Goal: Transaction & Acquisition: Purchase product/service

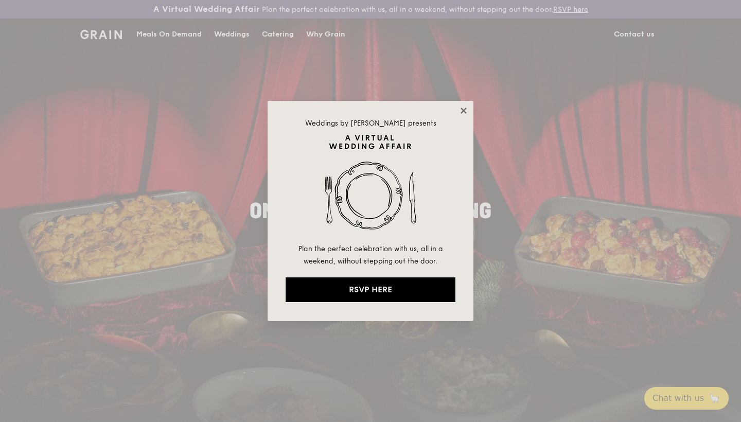
click at [464, 107] on icon at bounding box center [463, 110] width 9 height 9
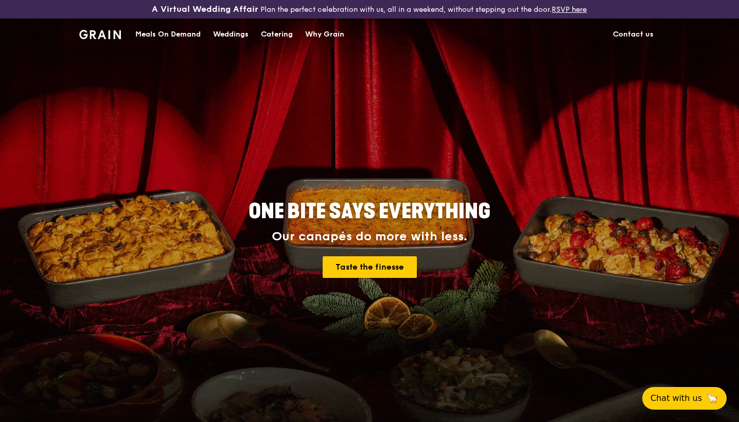
click at [284, 36] on div "Catering" at bounding box center [277, 34] width 32 height 31
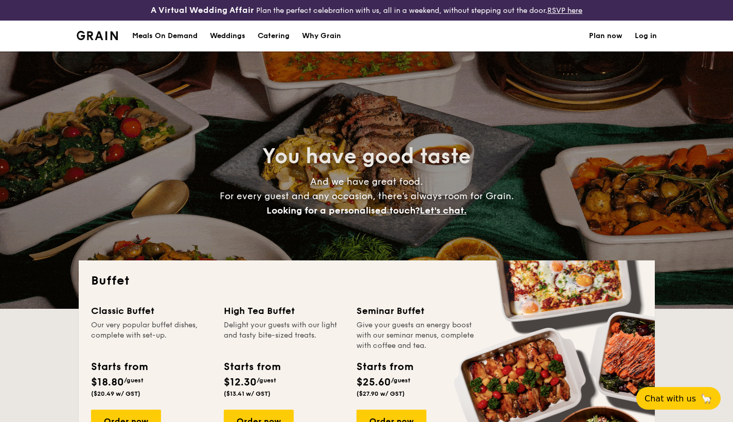
select select
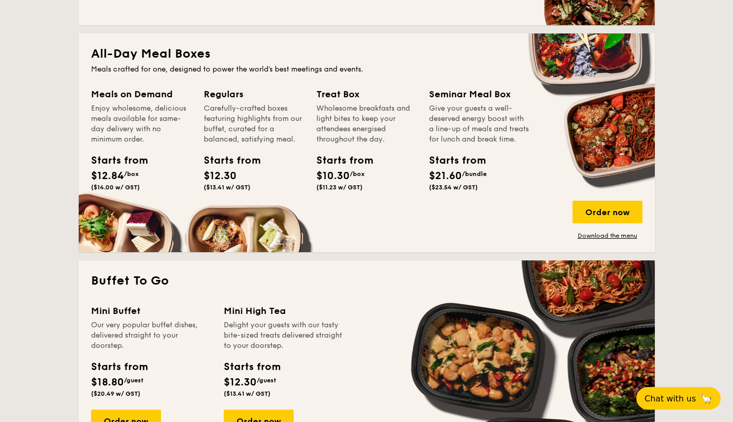
scroll to position [666, 0]
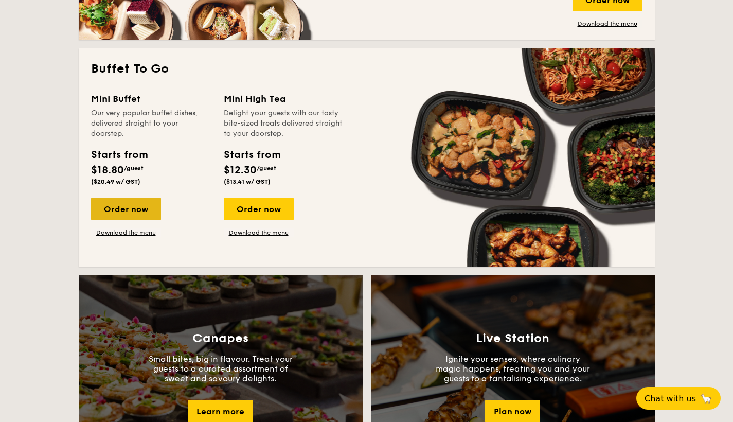
click at [129, 206] on div "Order now" at bounding box center [126, 209] width 70 height 23
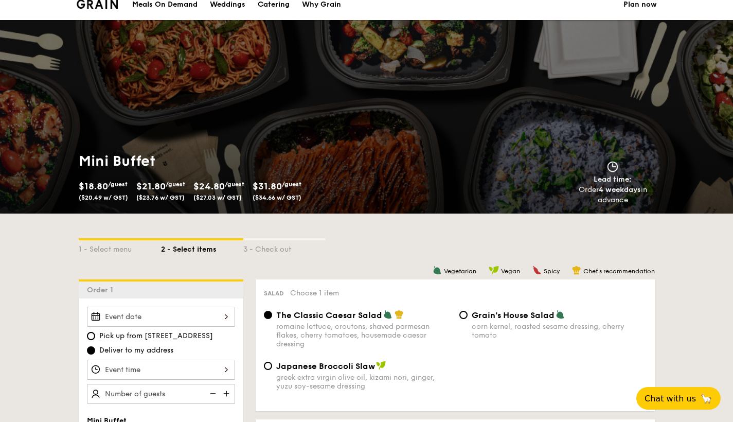
scroll to position [159, 0]
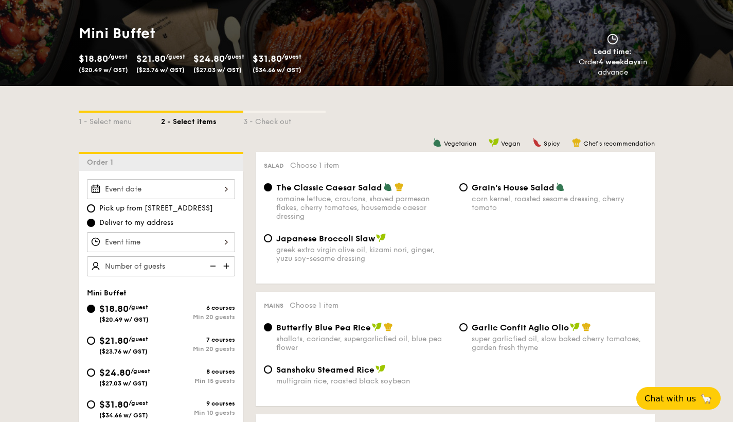
click at [189, 188] on div at bounding box center [161, 189] width 148 height 20
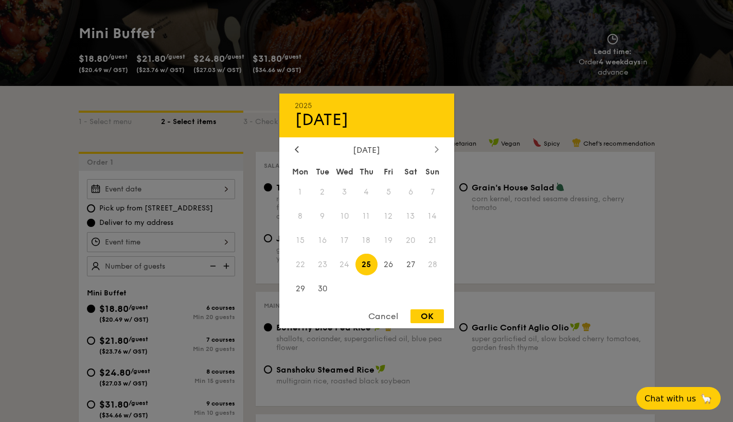
click at [436, 148] on icon at bounding box center [436, 149] width 3 height 6
click at [412, 214] on span "11" at bounding box center [411, 216] width 22 height 22
click at [419, 314] on div "OK" at bounding box center [426, 316] width 33 height 14
type input "Oct 11, 2025"
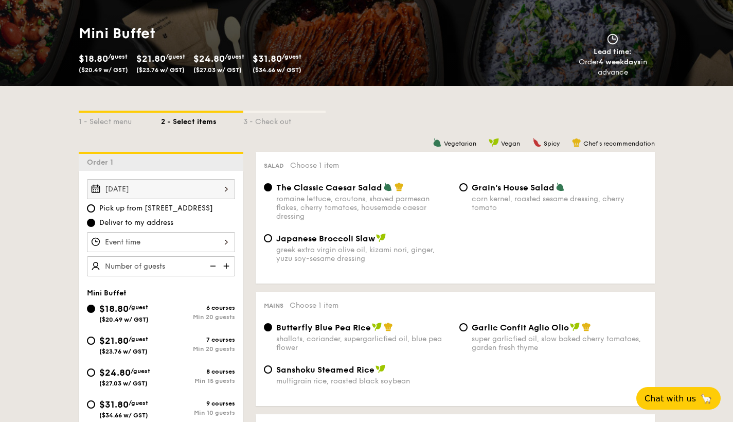
click at [209, 246] on div "12 1 2 3 4 5 6 7 8 9 10 11 00 15 30 45 am pm Cancel OK" at bounding box center [161, 242] width 148 height 20
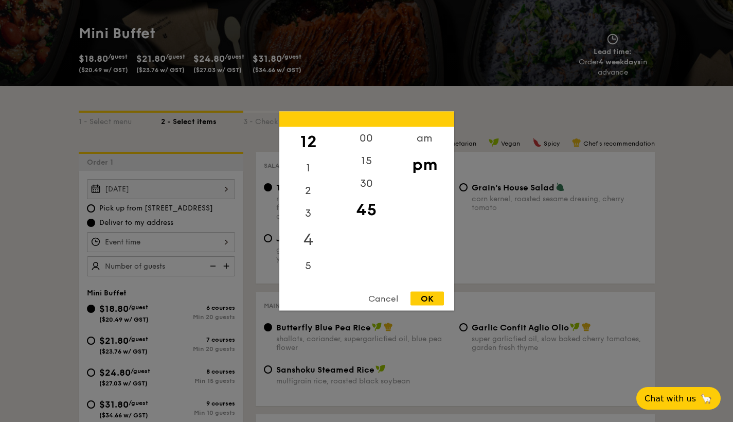
scroll to position [67, 0]
click at [311, 204] on div "6" at bounding box center [308, 218] width 58 height 30
click at [368, 136] on div "00" at bounding box center [366, 142] width 58 height 30
click at [426, 296] on div "OK" at bounding box center [426, 299] width 33 height 14
type input "6:00PM"
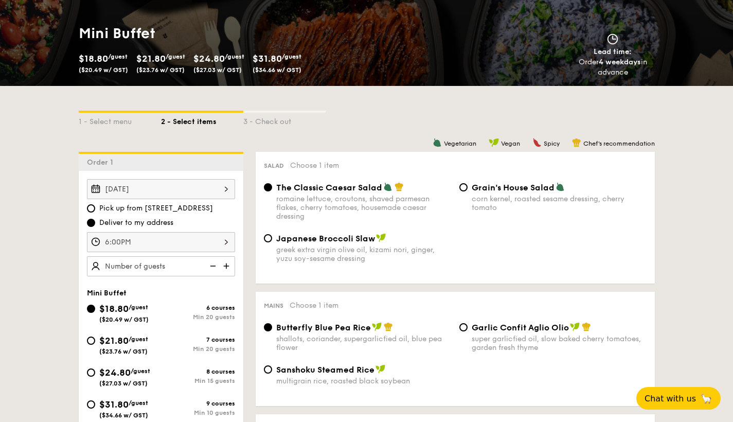
click at [228, 266] on img at bounding box center [227, 266] width 15 height 20
click at [227, 266] on img at bounding box center [227, 266] width 15 height 20
click at [212, 265] on img at bounding box center [211, 266] width 15 height 20
type input "20 guests"
click at [212, 265] on img at bounding box center [211, 266] width 15 height 20
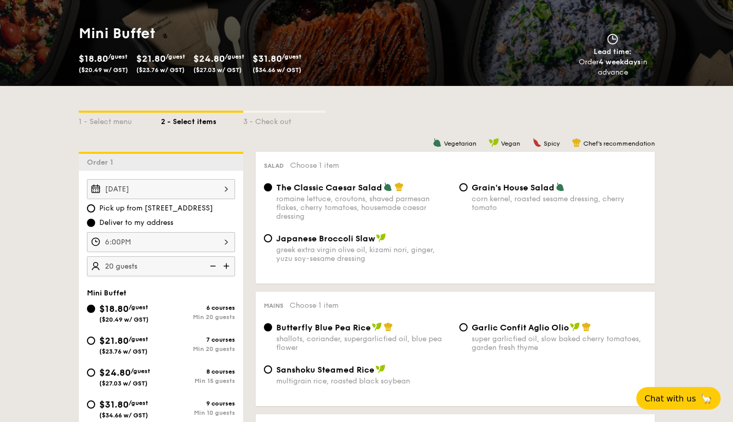
click at [212, 265] on img at bounding box center [211, 266] width 15 height 20
click at [211, 266] on img at bounding box center [211, 266] width 15 height 20
click at [212, 265] on img at bounding box center [211, 266] width 15 height 20
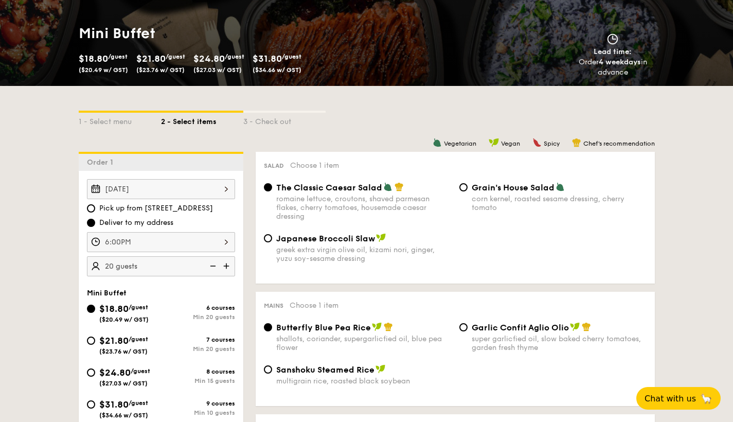
click at [213, 266] on img at bounding box center [211, 266] width 15 height 20
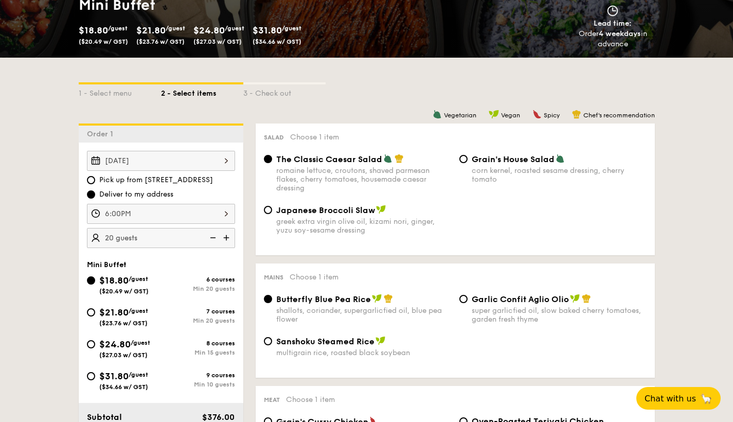
click at [212, 237] on img at bounding box center [211, 238] width 15 height 20
click at [213, 236] on img at bounding box center [211, 238] width 15 height 20
click at [212, 237] on img at bounding box center [211, 238] width 15 height 20
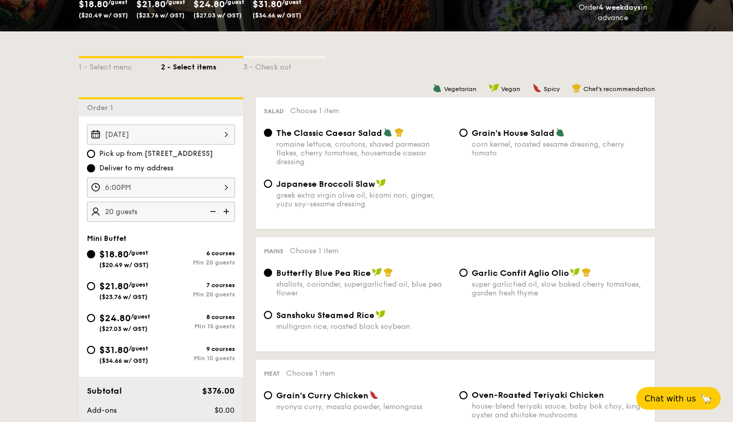
scroll to position [244, 0]
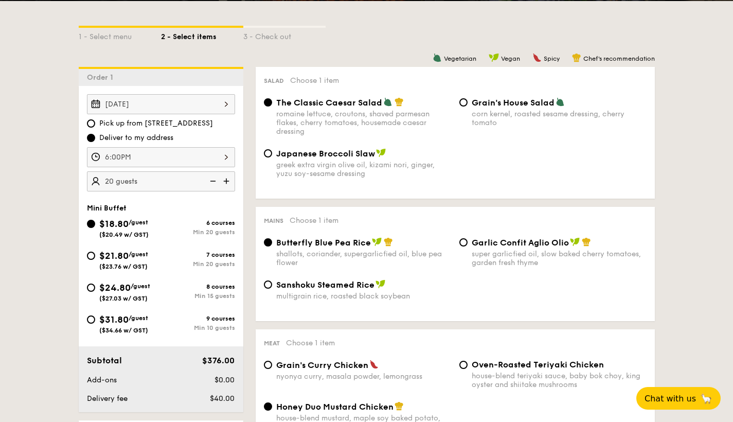
click at [95, 317] on div "$31.80 /guest ($34.66 w/ GST)" at bounding box center [124, 323] width 74 height 22
click at [95, 317] on input "$31.80 /guest ($34.66 w/ GST) 9 courses Min 10 guests" at bounding box center [91, 319] width 8 height 8
radio input "true"
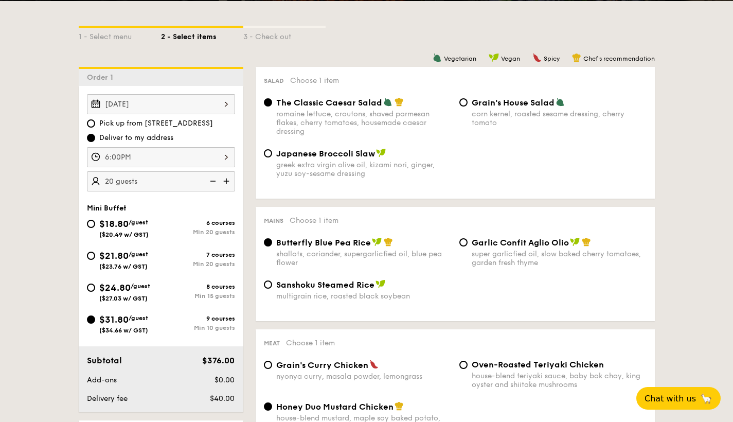
radio input "false"
radio input "true"
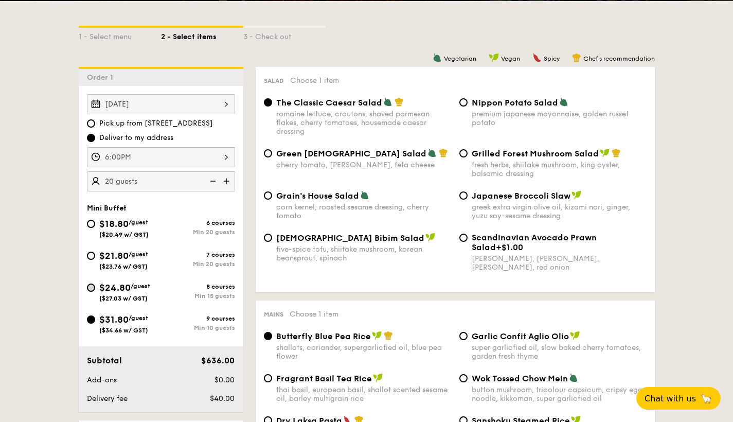
click at [94, 288] on input "$24.80 /guest ($27.03 w/ GST) 8 courses Min 15 guests" at bounding box center [91, 287] width 8 height 8
radio input "true"
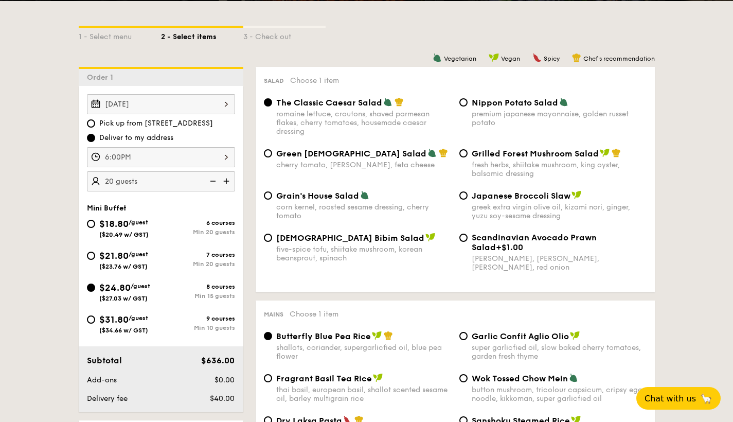
radio input "true"
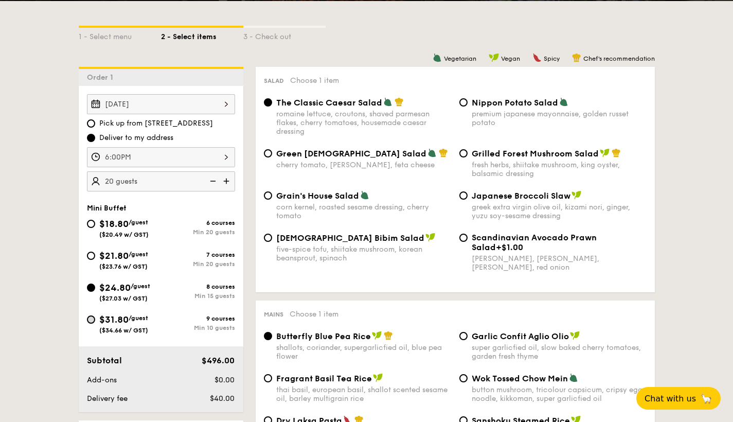
click at [93, 319] on input "$31.80 /guest ($34.66 w/ GST) 9 courses Min 10 guests" at bounding box center [91, 319] width 8 height 8
radio input "true"
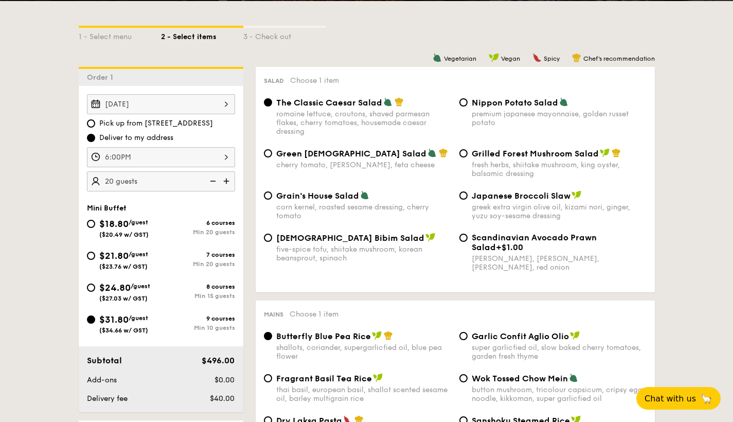
radio input "true"
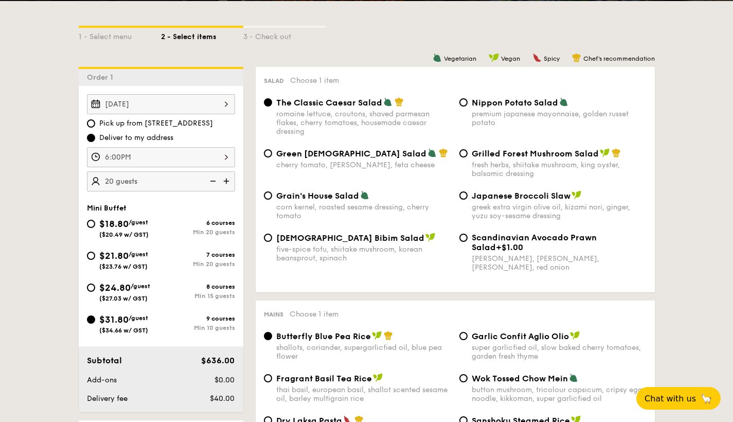
click at [94, 291] on div "$24.80 /guest ($27.03 w/ GST)" at bounding box center [124, 291] width 74 height 22
click at [94, 291] on input "$24.80 /guest ($27.03 w/ GST) 8 courses Min 15 guests" at bounding box center [91, 287] width 8 height 8
radio input "true"
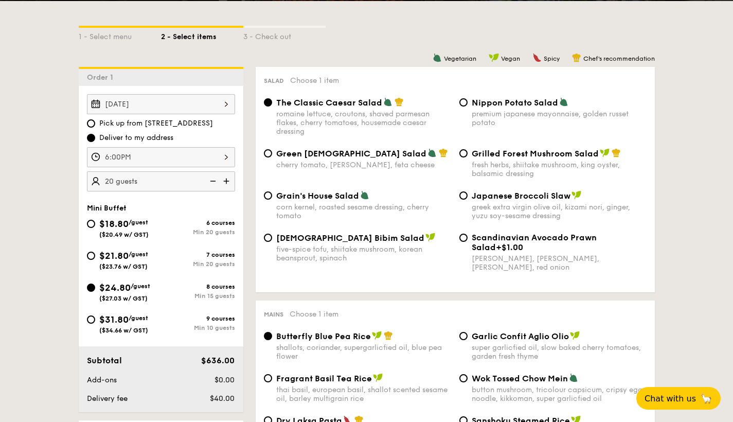
radio input "true"
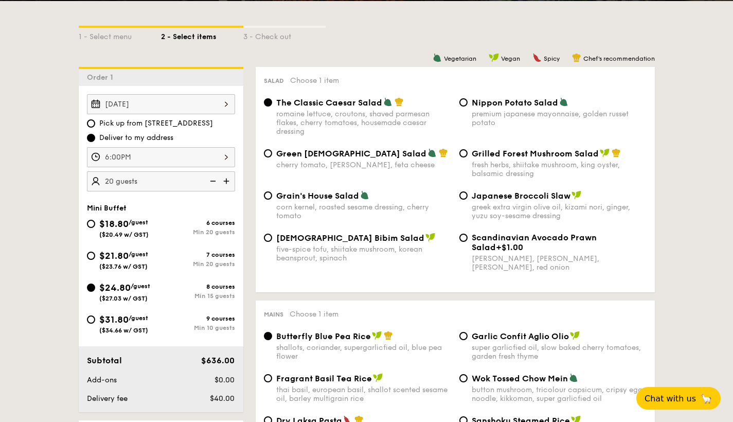
radio input "true"
click at [465, 153] on input "Grilled Forest Mushroom Salad fresh herbs, shiitake mushroom, king oyster, bals…" at bounding box center [463, 153] width 8 height 8
radio input "true"
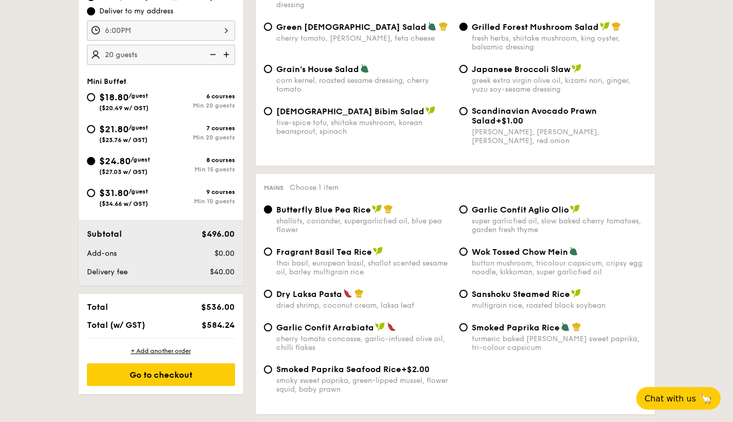
scroll to position [383, 0]
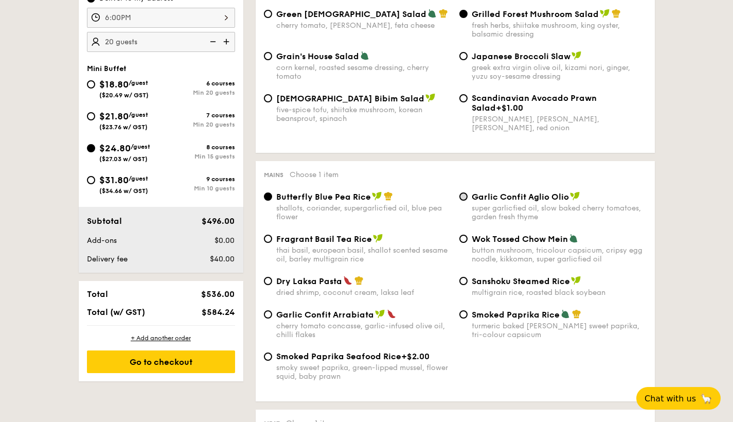
click at [464, 196] on input "Garlic Confit Aglio Olio super garlicfied oil, slow baked cherry tomatoes, gard…" at bounding box center [463, 196] width 8 height 8
radio input "true"
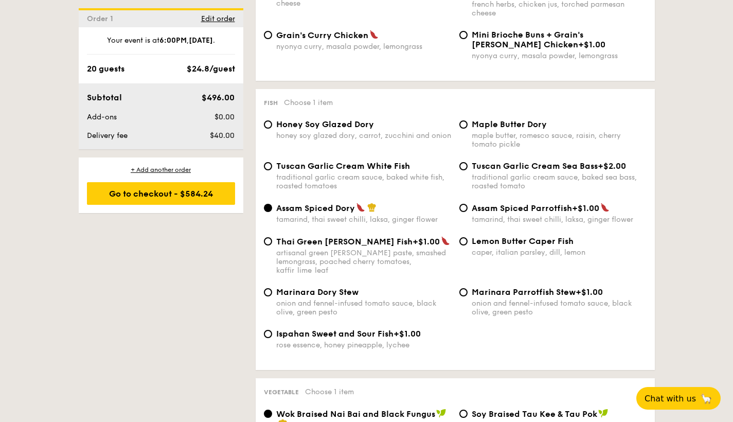
scroll to position [977, 0]
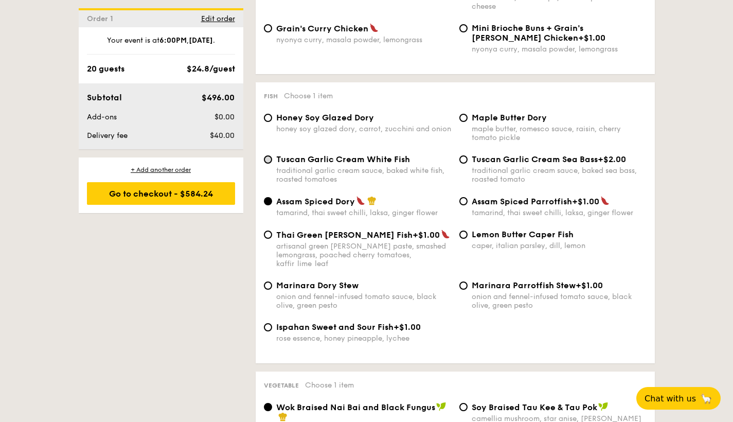
click at [267, 161] on input "Tuscan Garlic Cream White Fish traditional garlic cream sauce, baked white fish…" at bounding box center [268, 159] width 8 height 8
radio input "true"
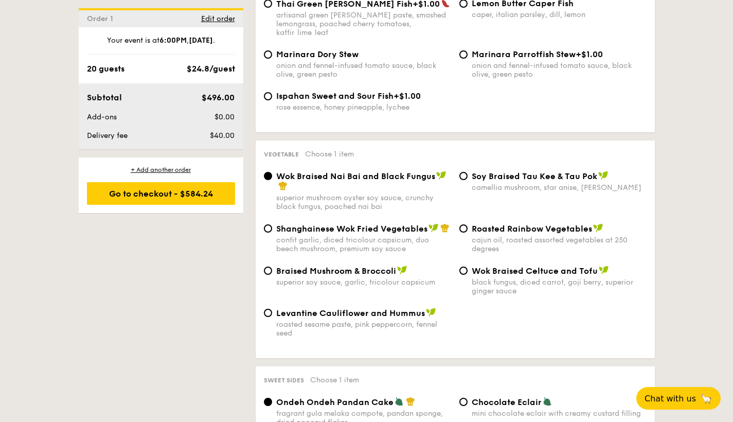
scroll to position [1215, 0]
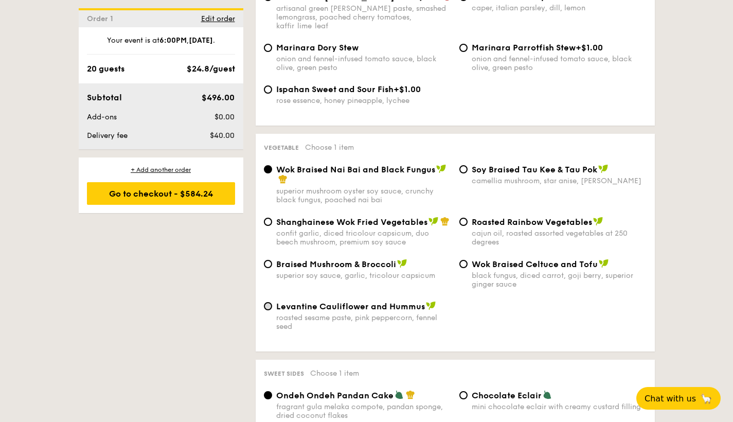
click at [266, 302] on input "Levantine Cauliflower and Hummus roasted sesame paste, pink peppercorn, fennel …" at bounding box center [268, 306] width 8 height 8
radio input "true"
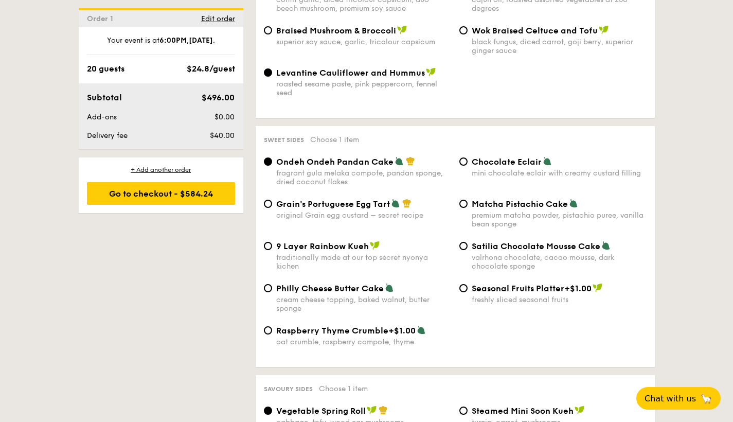
scroll to position [1455, 0]
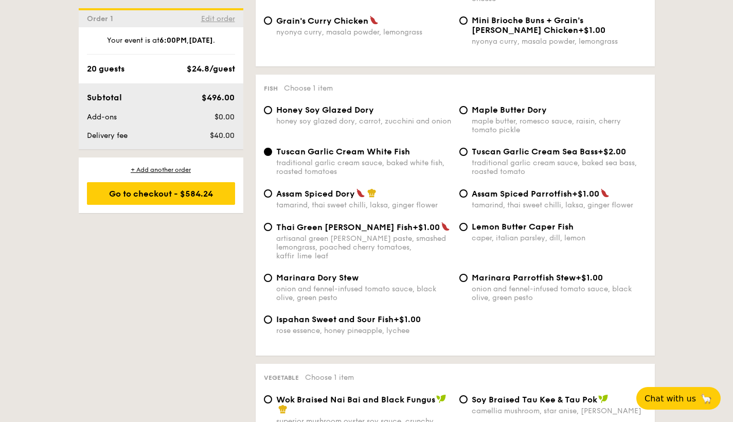
click at [223, 16] on span "Edit order" at bounding box center [218, 18] width 34 height 9
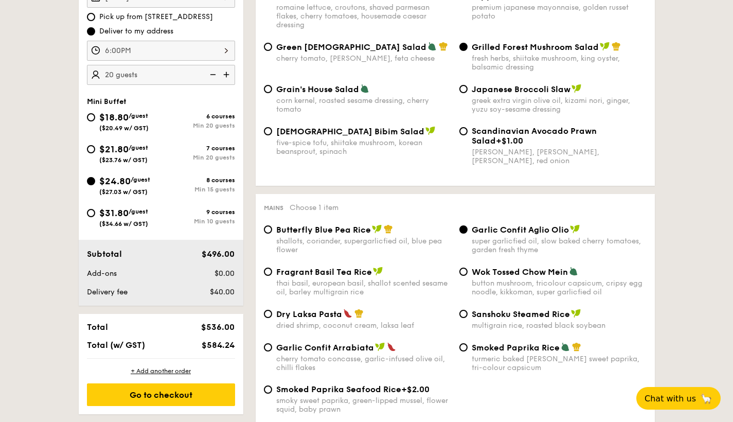
scroll to position [295, 0]
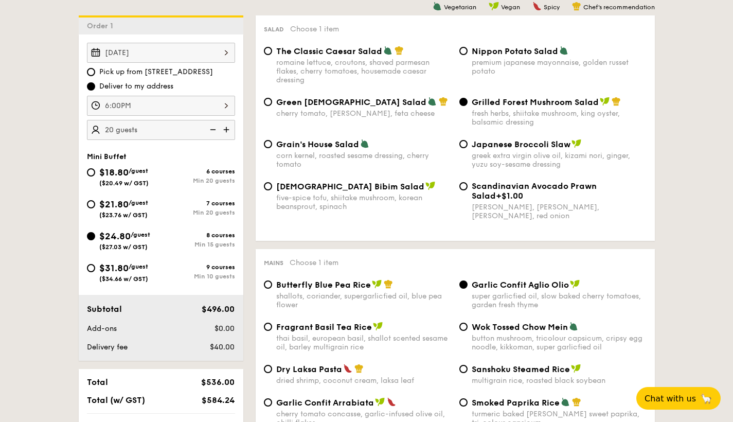
click at [213, 127] on img at bounding box center [211, 130] width 15 height 20
type input "15 guests"
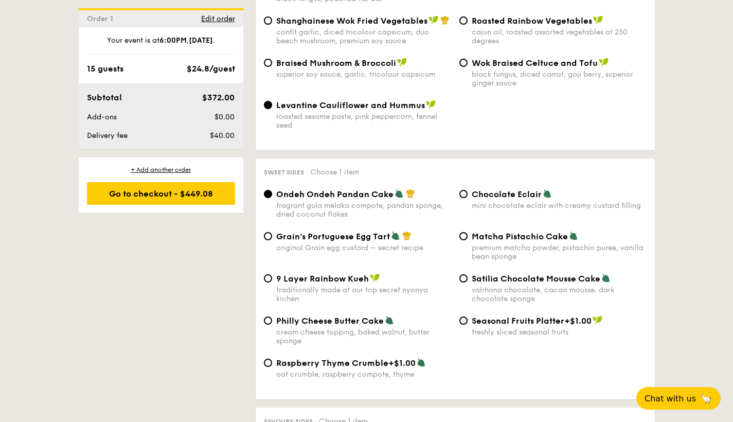
scroll to position [1429, 0]
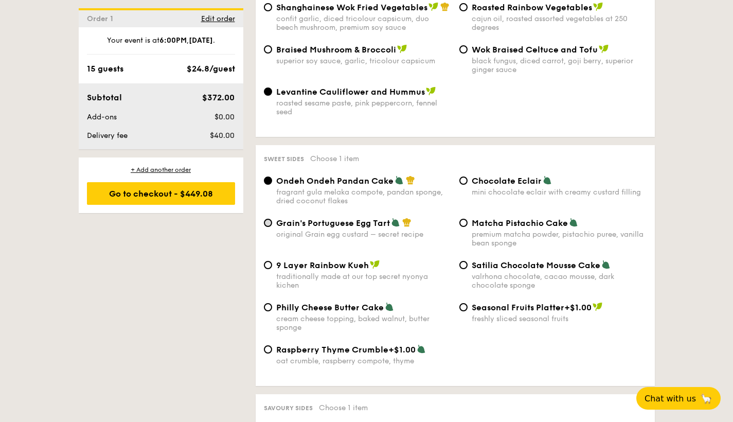
click at [266, 219] on input "Grain's Portuguese Egg Tart original Grain egg custard – secret recipe" at bounding box center [268, 223] width 8 height 8
radio input "true"
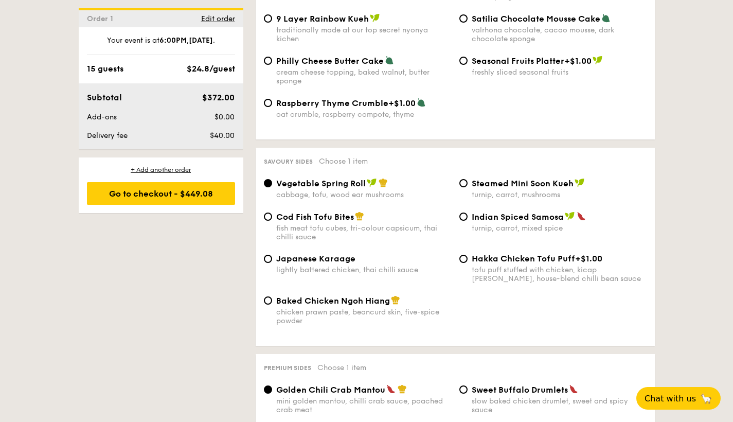
scroll to position [1689, 0]
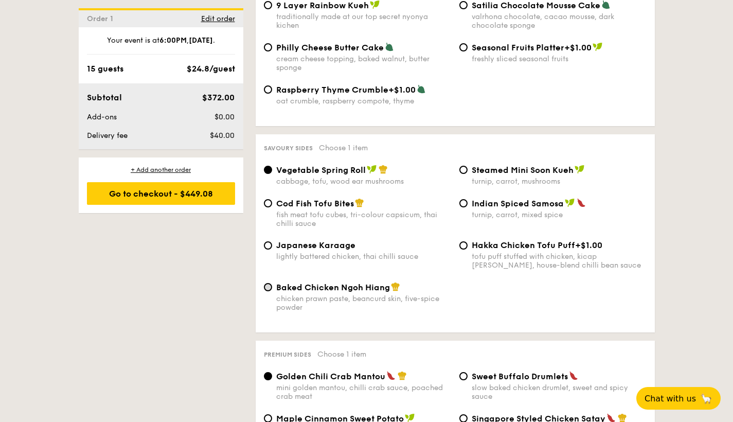
click at [271, 283] on input "Baked Chicken Ngoh Hiang chicken prawn paste, beancurd skin, five-spice powder" at bounding box center [268, 287] width 8 height 8
radio input "true"
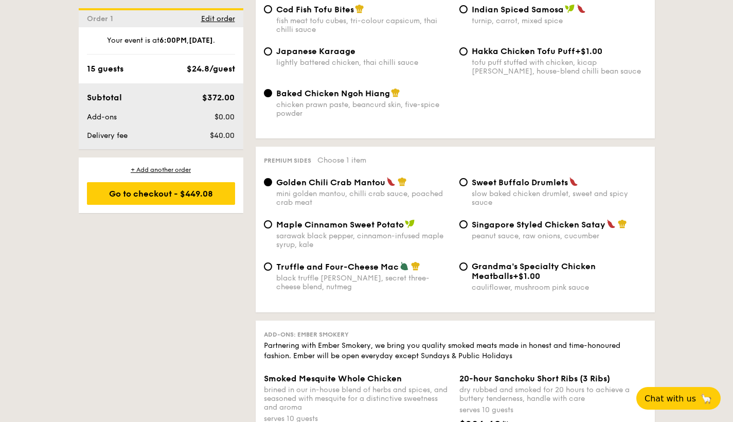
scroll to position [1896, 0]
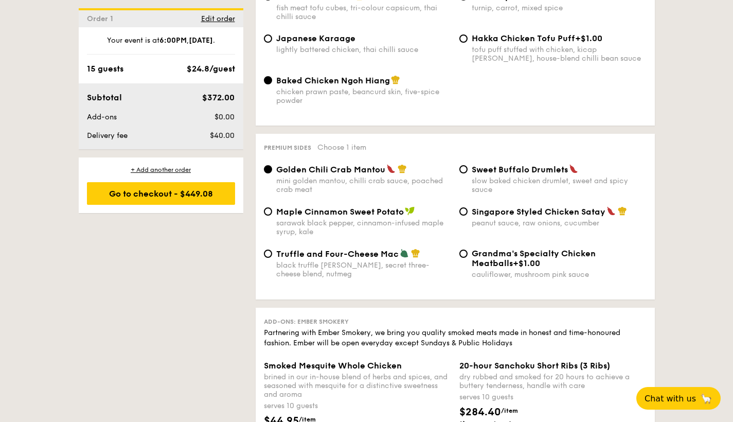
click at [272, 248] on div "Truffle and Four-Cheese Mac black truffle pate, brie, secret three-cheese blend…" at bounding box center [357, 263] width 195 height 30
click at [268, 249] on input "Truffle and Four-Cheese Mac black truffle pate, brie, secret three-cheese blend…" at bounding box center [268, 253] width 8 height 8
radio input "true"
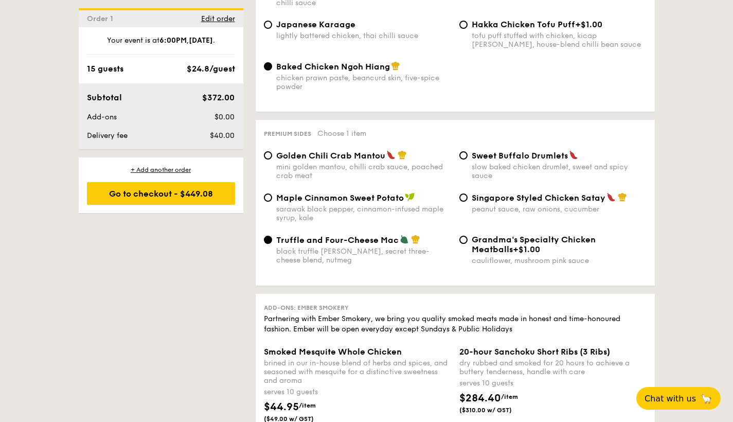
scroll to position [1903, 0]
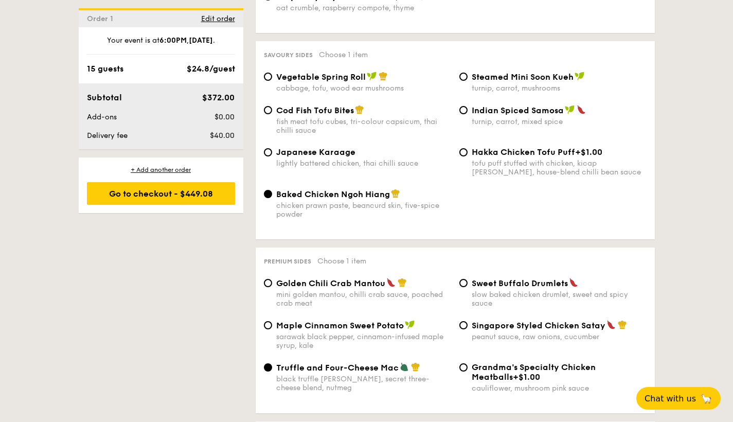
scroll to position [1749, 0]
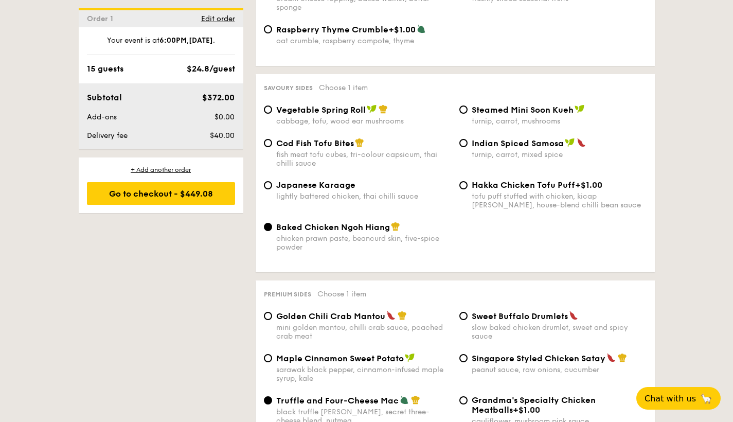
click at [39, 87] on div "1 - Select menu 2 - Select items 3 - Check out Order 1 Oct 11, 2025 Pick up fro…" at bounding box center [366, 71] width 733 height 3150
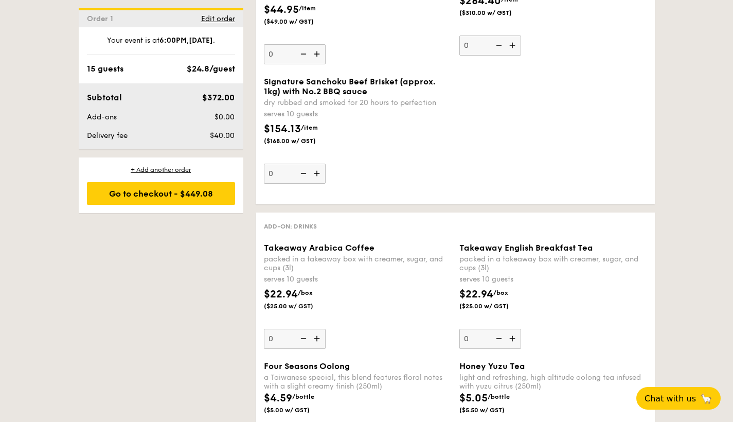
scroll to position [2341, 0]
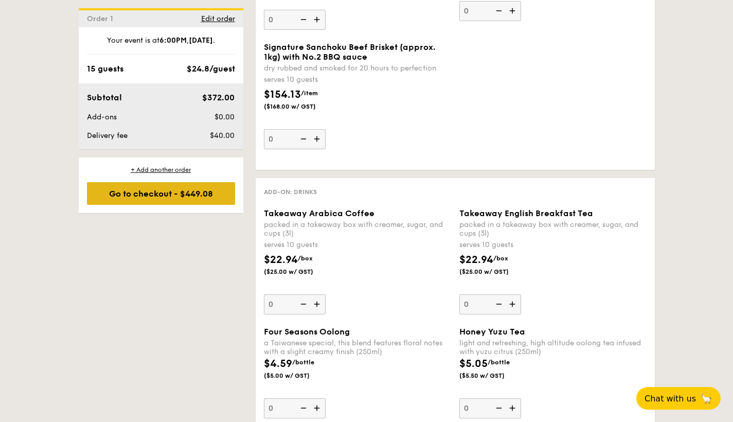
click at [166, 195] on div "Go to checkout - $449.08" at bounding box center [161, 193] width 148 height 23
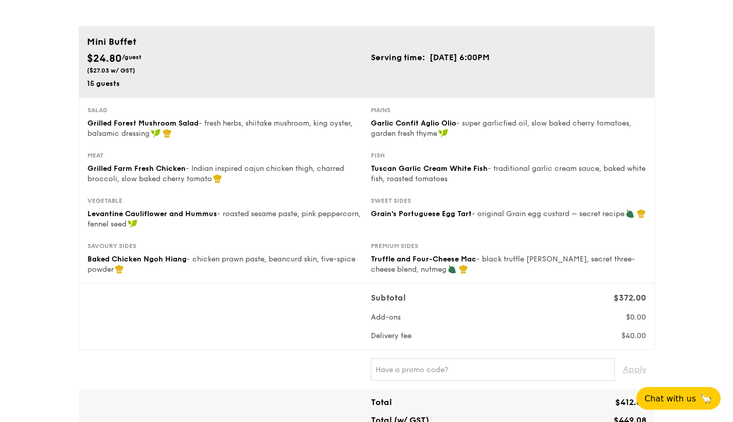
scroll to position [114, 0]
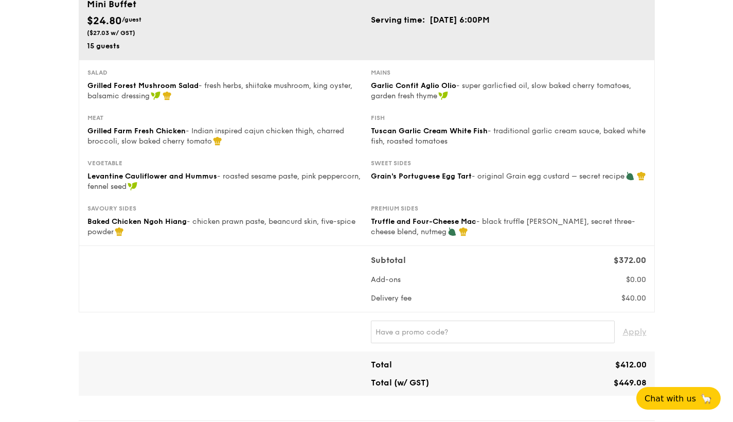
click at [702, 123] on div "1 - Select menu 2 - Select items 3 - Check out Mini Buffet $24.80 /guest ($27.0…" at bounding box center [366, 414] width 733 height 1017
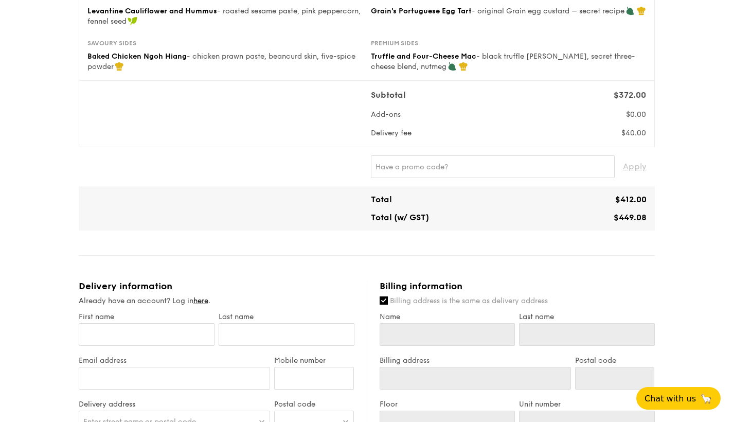
scroll to position [0, 0]
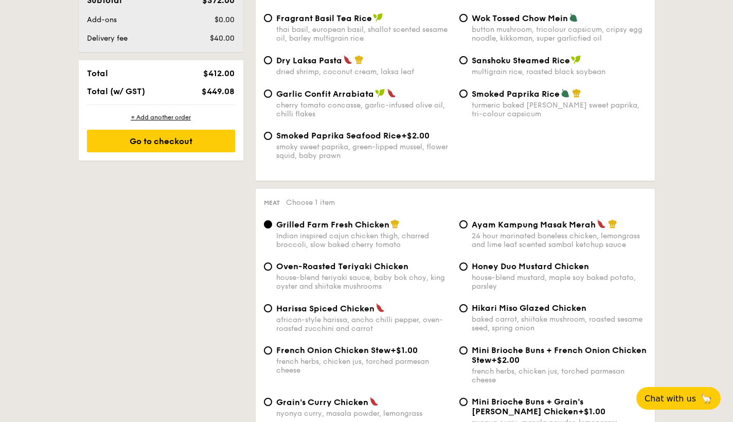
scroll to position [598, 0]
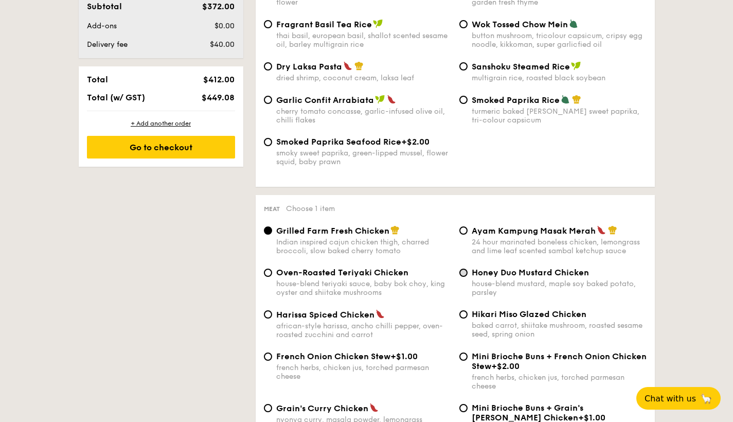
click at [467, 274] on input "Honey Duo Mustard Chicken house-blend mustard, maple soy baked potato, parsley" at bounding box center [463, 272] width 8 height 8
radio input "true"
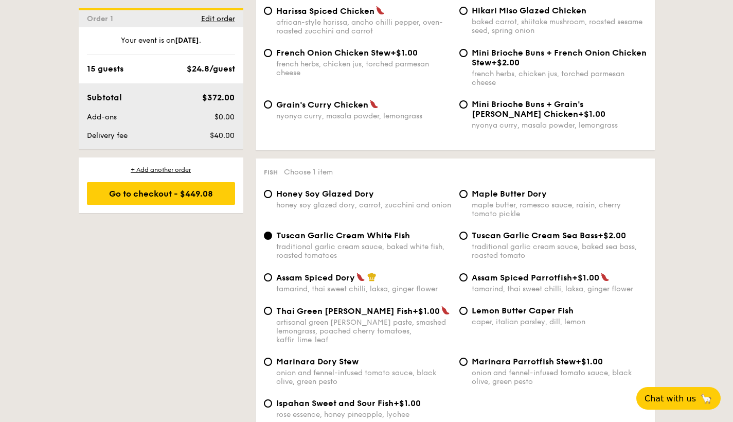
scroll to position [930, 0]
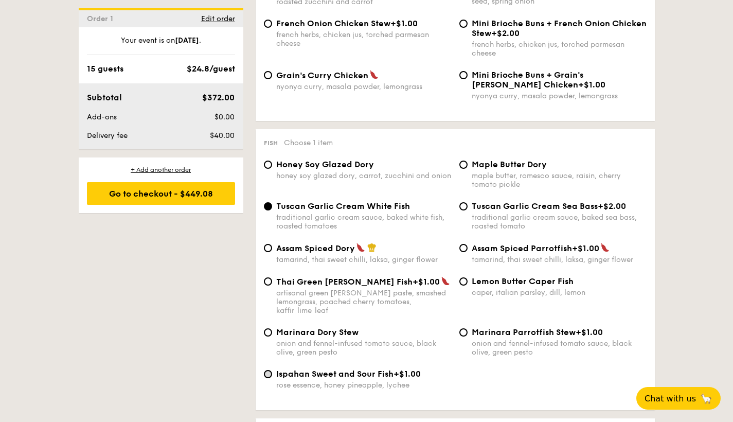
click at [270, 370] on input "Ispahan Sweet and Sour Fish +$1.00 rose essence, honey pineapple, lychee" at bounding box center [268, 374] width 8 height 8
radio input "true"
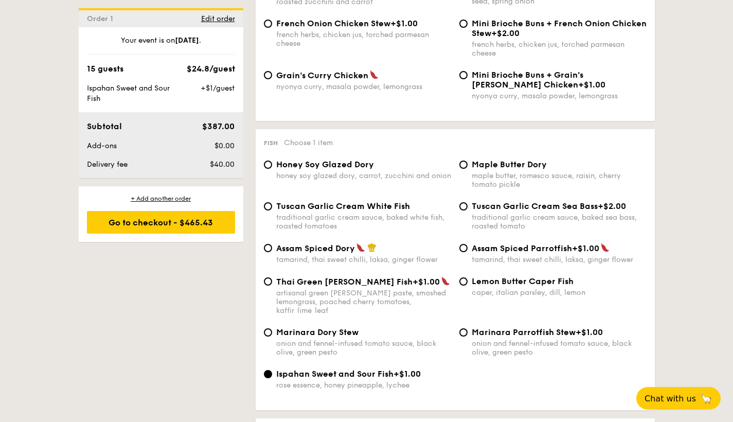
scroll to position [924, 0]
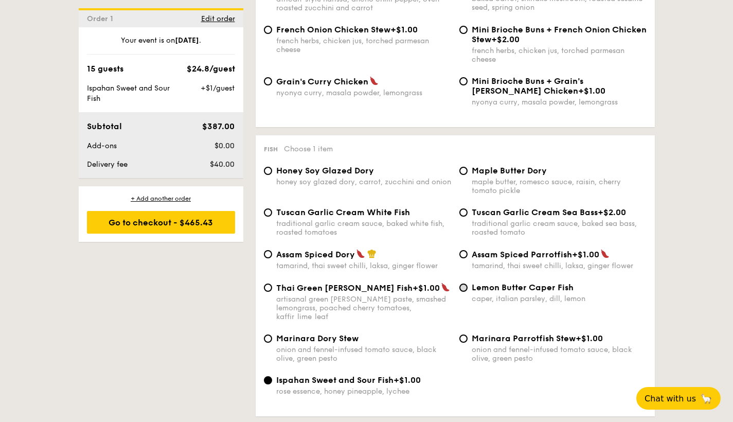
click at [461, 289] on input "Lemon Butter Caper Fish caper, italian parsley, dill, lemon" at bounding box center [463, 287] width 8 height 8
radio input "true"
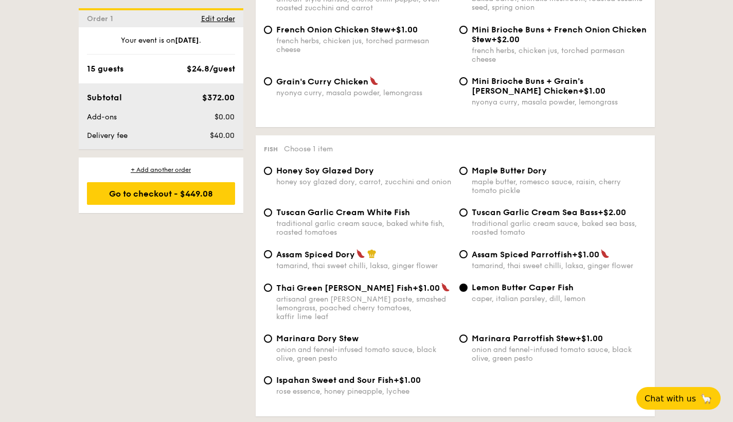
scroll to position [930, 0]
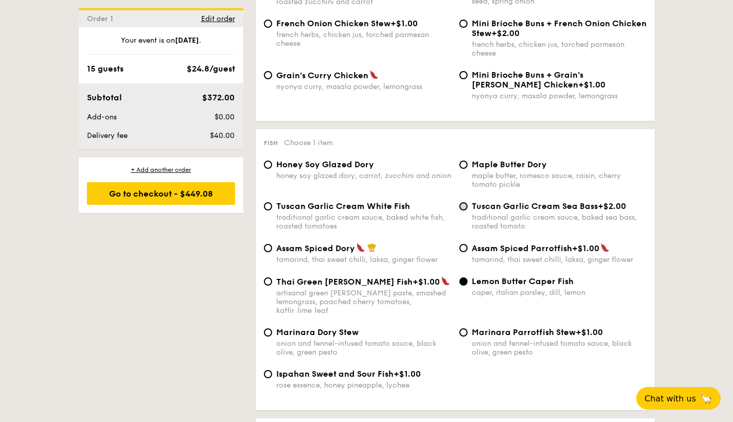
click at [465, 206] on input "Tuscan Garlic Cream Sea Bass +$2.00 traditional garlic cream sauce, baked sea b…" at bounding box center [463, 206] width 8 height 8
radio input "true"
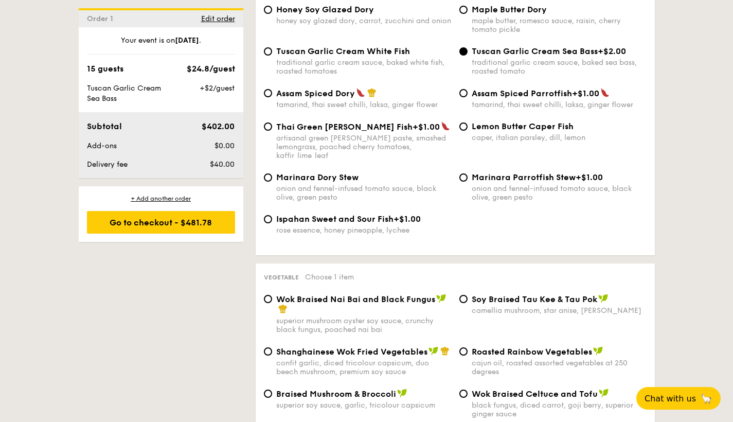
scroll to position [1099, 0]
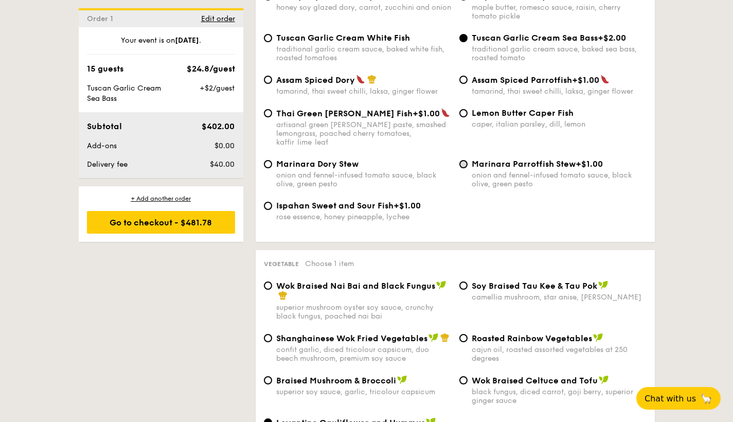
click at [467, 160] on input "Marinara Parrotfish Stew +$1.00 onion and fennel-infused tomato sauce, black ol…" at bounding box center [463, 164] width 8 height 8
radio input "true"
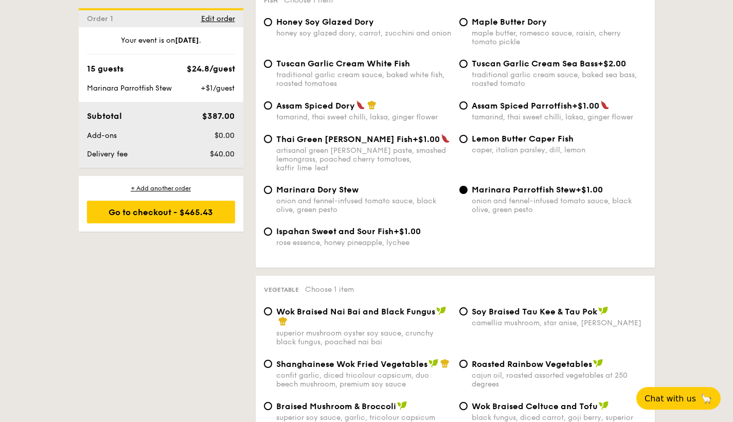
scroll to position [1066, 0]
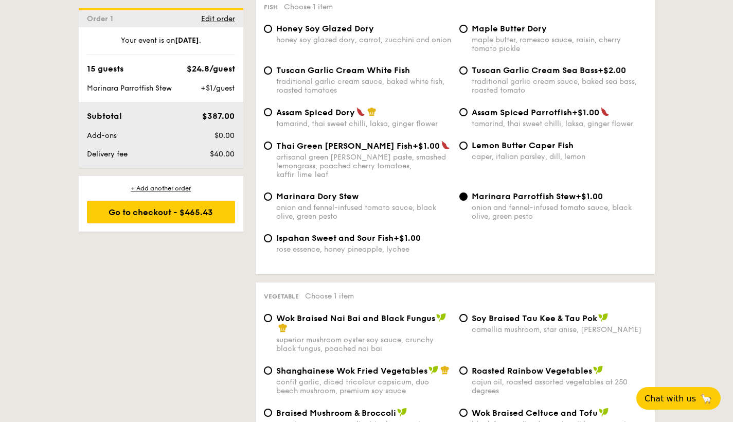
click at [472, 70] on span "Tuscan Garlic Cream Sea Bass" at bounding box center [535, 70] width 126 height 10
click at [468, 70] on input "Tuscan Garlic Cream Sea Bass +$2.00 traditional garlic cream sauce, baked sea b…" at bounding box center [463, 70] width 8 height 8
radio input "true"
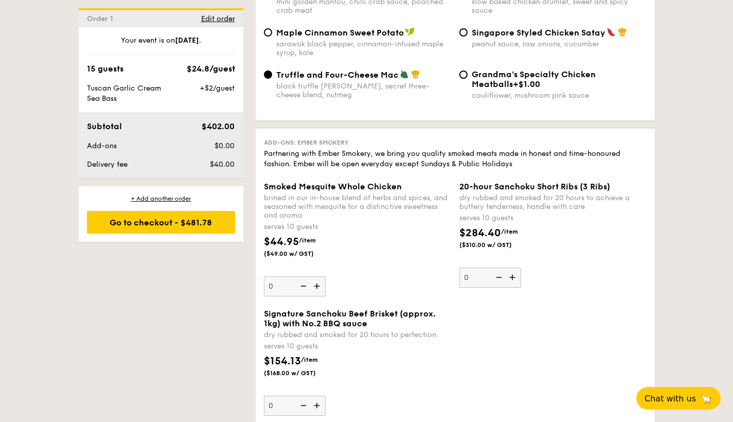
scroll to position [2129, 0]
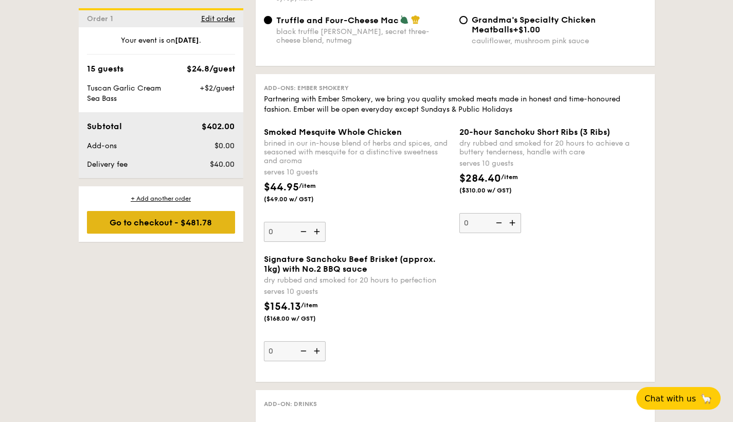
click at [217, 221] on div "Go to checkout - $481.78" at bounding box center [161, 222] width 148 height 23
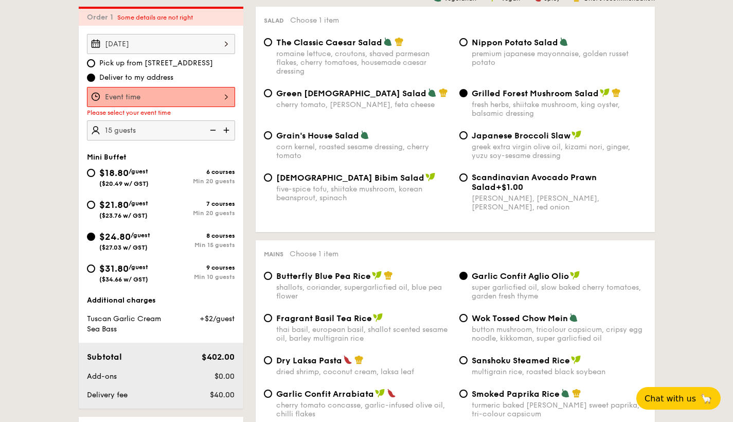
scroll to position [295, 0]
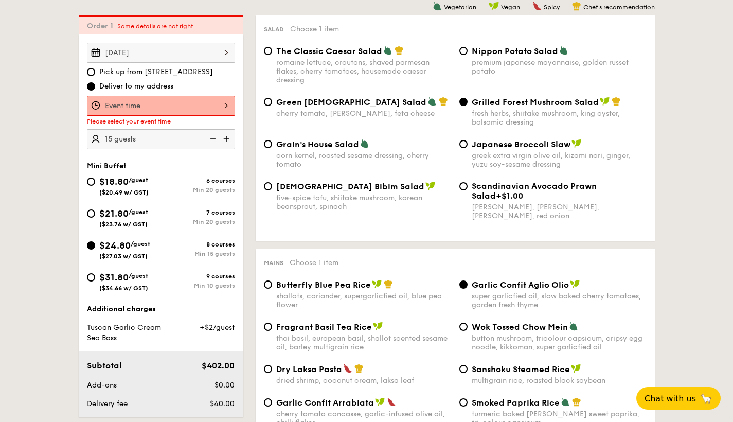
click at [217, 104] on div "12 1 2 3 4 5 6 7 8 9 10 11 00 15 30 45 am pm Cancel OK" at bounding box center [161, 106] width 148 height 20
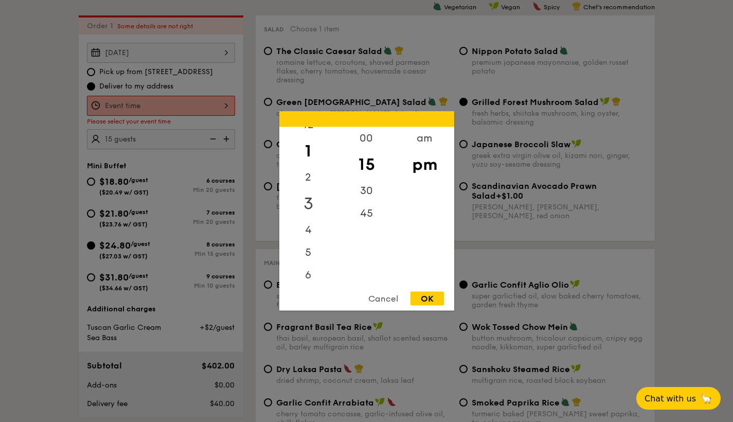
scroll to position [20, 0]
click at [308, 267] on div "6" at bounding box center [308, 265] width 58 height 30
click at [367, 135] on div "00" at bounding box center [366, 142] width 58 height 30
click at [434, 299] on div "OK" at bounding box center [426, 299] width 33 height 14
type input "6:00PM"
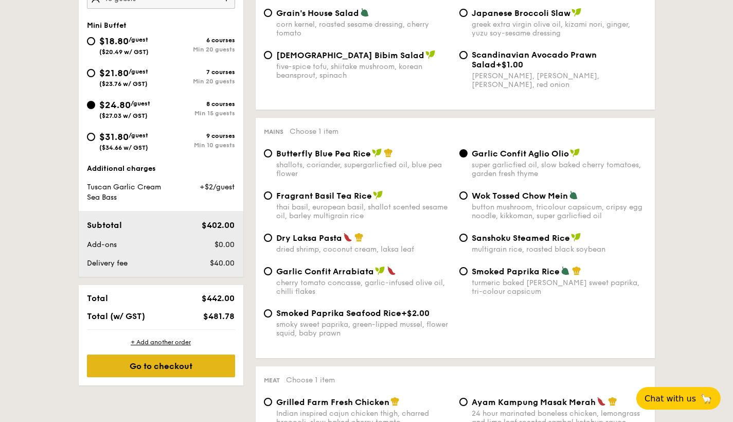
scroll to position [433, 0]
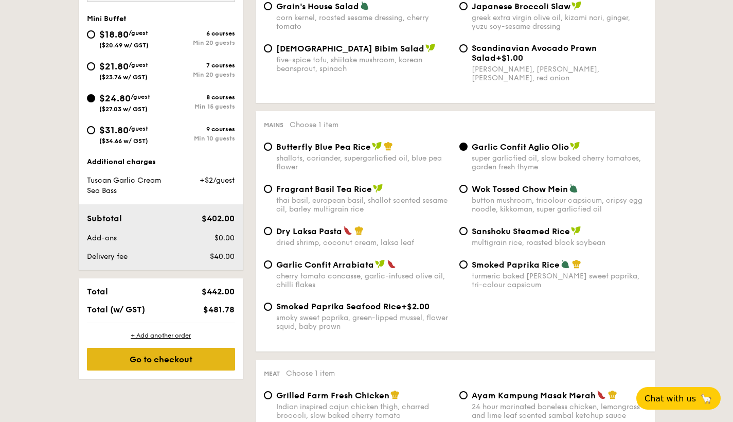
click at [138, 367] on div "Go to checkout" at bounding box center [161, 359] width 148 height 23
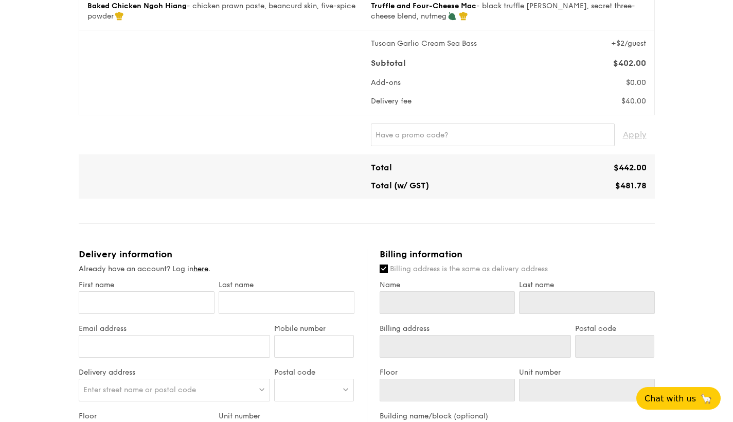
scroll to position [336, 0]
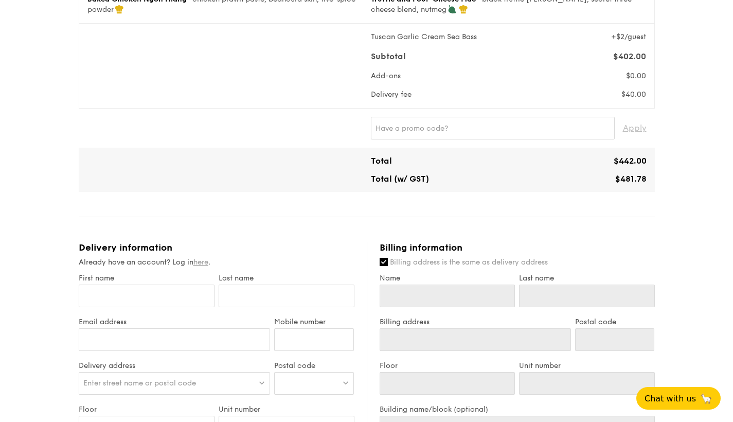
click at [203, 262] on link "here" at bounding box center [200, 262] width 15 height 9
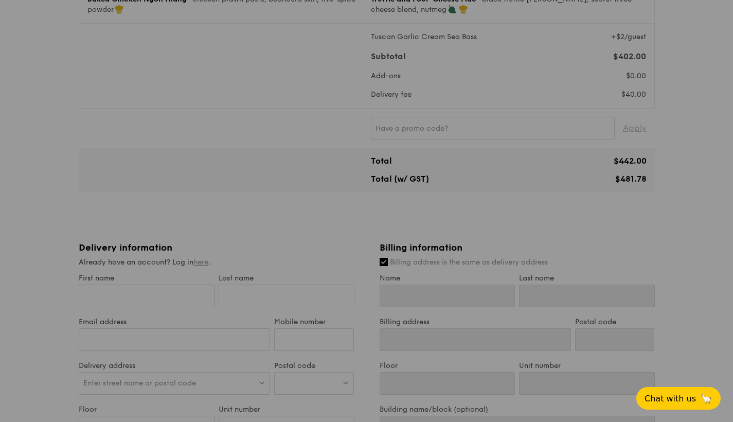
click at [203, 262] on div at bounding box center [366, 211] width 733 height 422
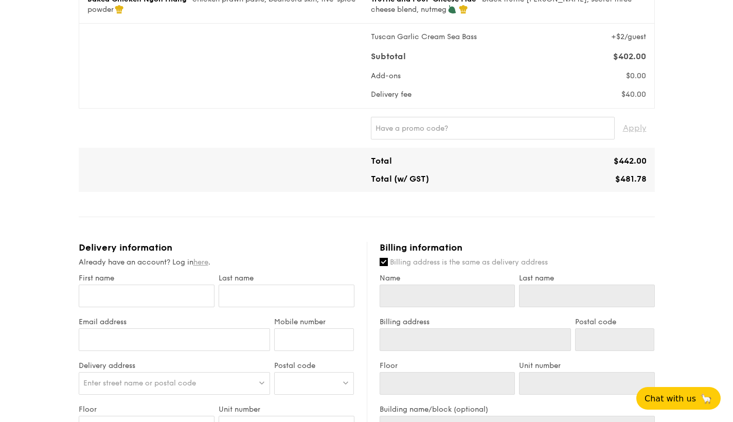
click at [198, 261] on link "here" at bounding box center [200, 262] width 15 height 9
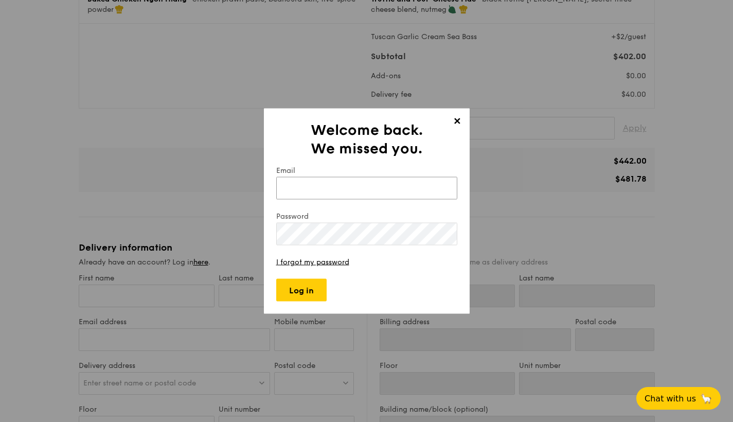
type input "sophialoke@hotmail.com"
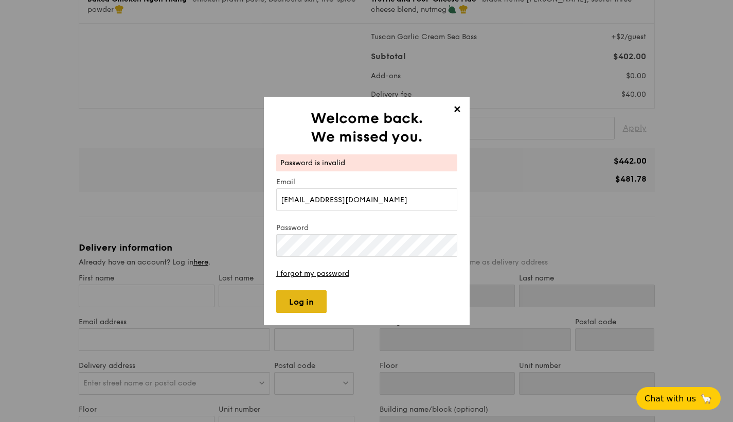
click at [301, 304] on input "Log in" at bounding box center [301, 301] width 50 height 23
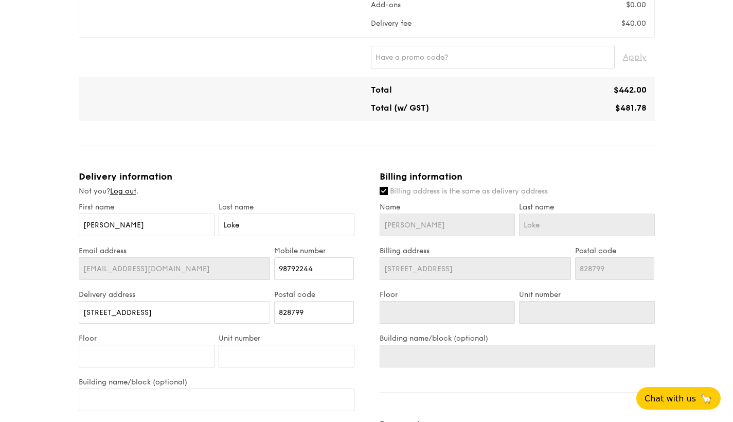
scroll to position [428, 0]
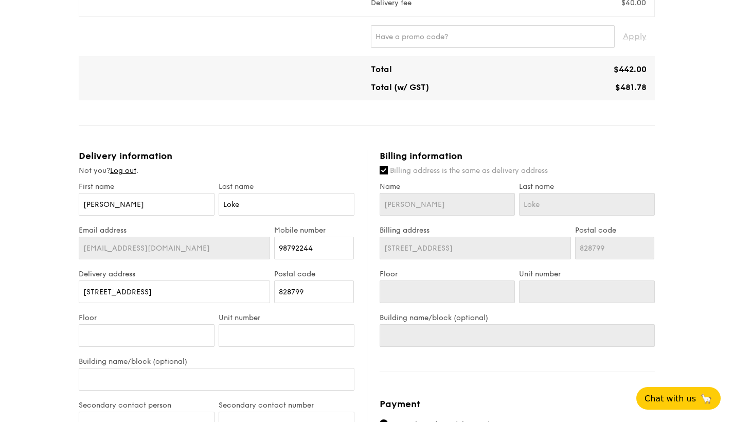
click at [16, 298] on div "1 - Select menu 2 - Select items 3 - Check out Mini Buffet $24.80 /guest ($27.0…" at bounding box center [366, 153] width 733 height 1120
type input "0"
type input "05"
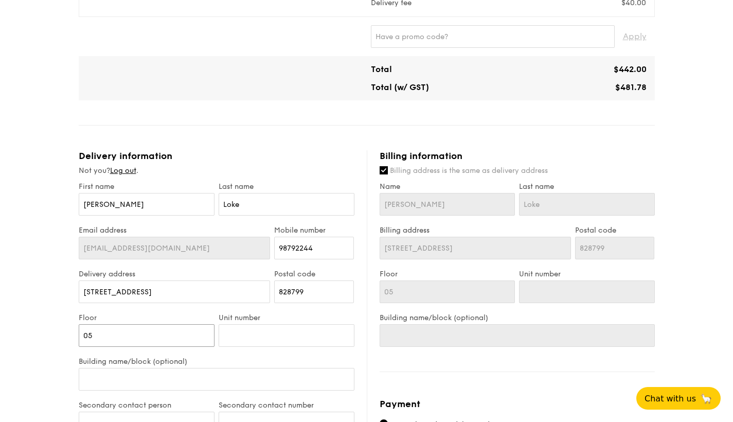
type input "05"
type input "2"
type input "24"
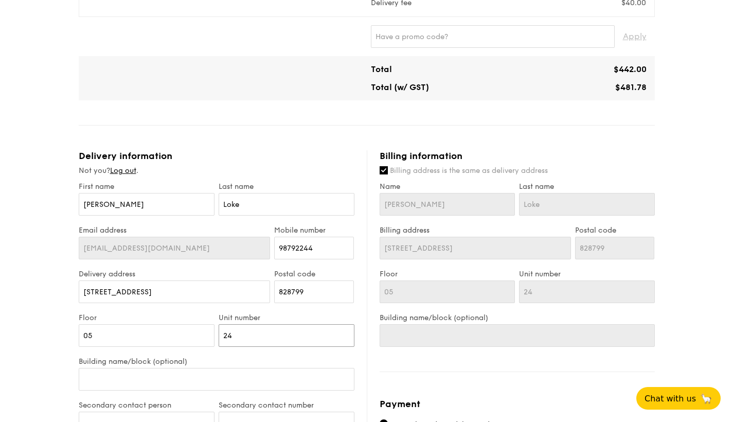
type input "24"
click at [28, 327] on div "1 - Select menu 2 - Select items 3 - Check out Mini Buffet $24.80 /guest ($27.0…" at bounding box center [366, 153] width 733 height 1120
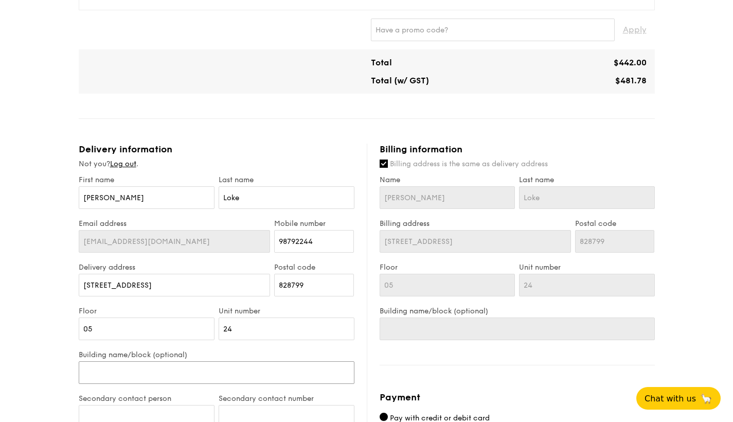
type input "R"
type input "Ri"
type input "Riv"
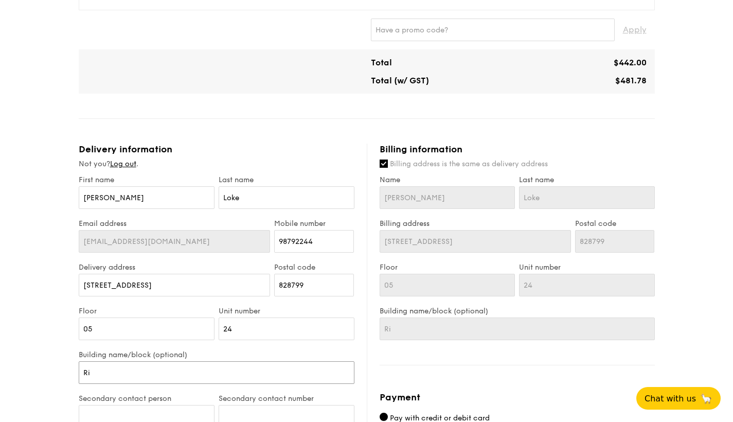
type input "Riv"
type input "Rive"
type input "River"
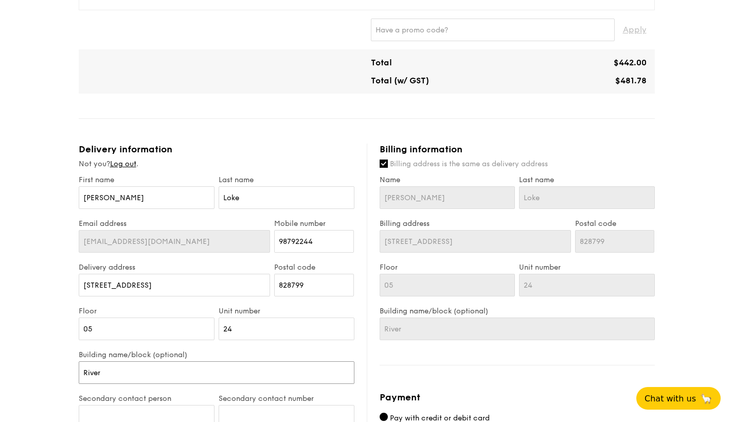
type input "Riverp"
type input "Riverpa"
type input "Riverpar"
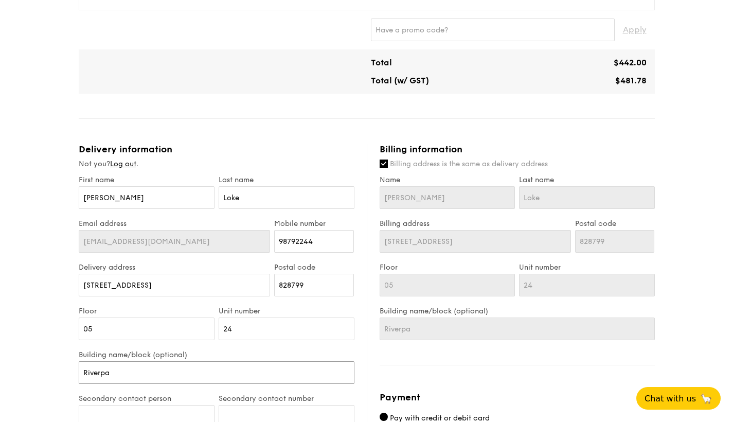
type input "Riverpar"
type input "Riverparc"
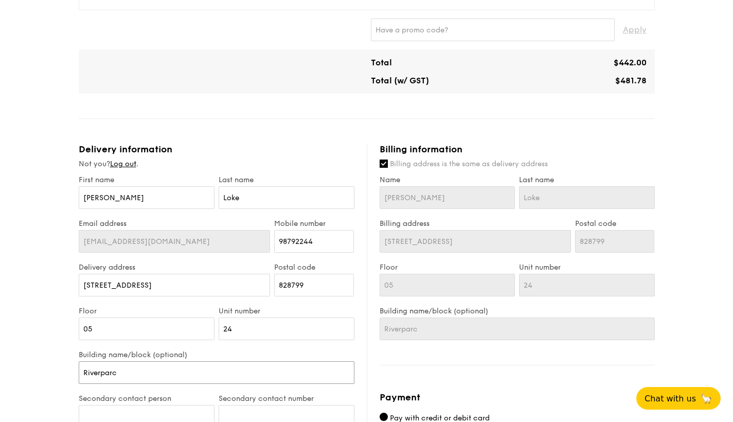
type input "Riverparc R"
type input "Riverparc Re"
type input "Riverparc Res"
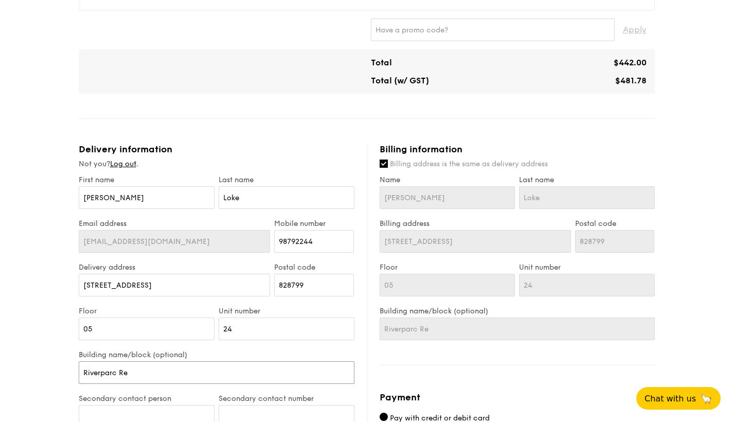
type input "Riverparc Res"
type input "Riverparc Resi"
type input "Riverparc Resid"
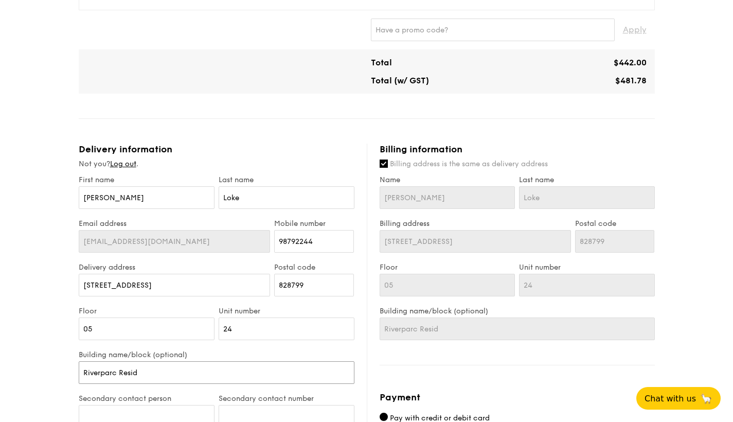
type input "Riverparc Reside"
type input "Riverparc Residen"
type input "Riverparc Residenc"
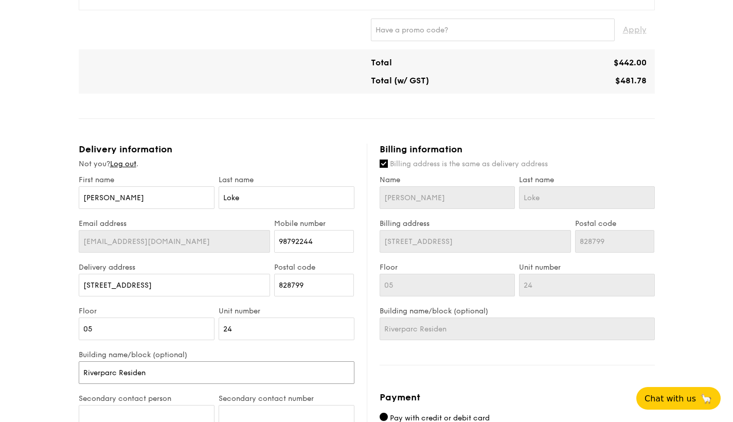
type input "Riverparc Residenc"
type input "Riverparc Residence"
click at [25, 342] on div "1 - Select menu 2 - Select items 3 - Check out Mini Buffet $24.80 /guest ($27.0…" at bounding box center [366, 146] width 733 height 1120
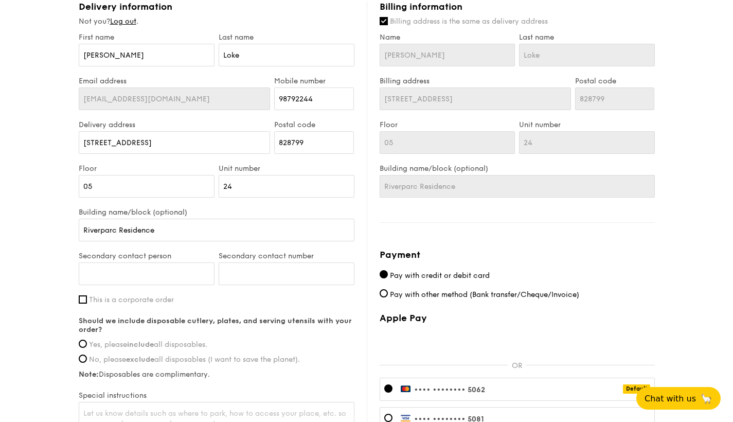
scroll to position [590, 0]
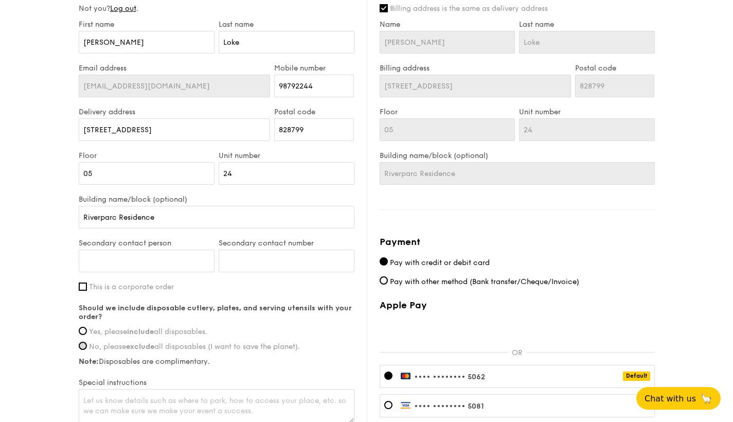
click at [83, 348] on input "No, please exclude all disposables (I want to save the planet)." at bounding box center [83, 346] width 8 height 8
radio input "true"
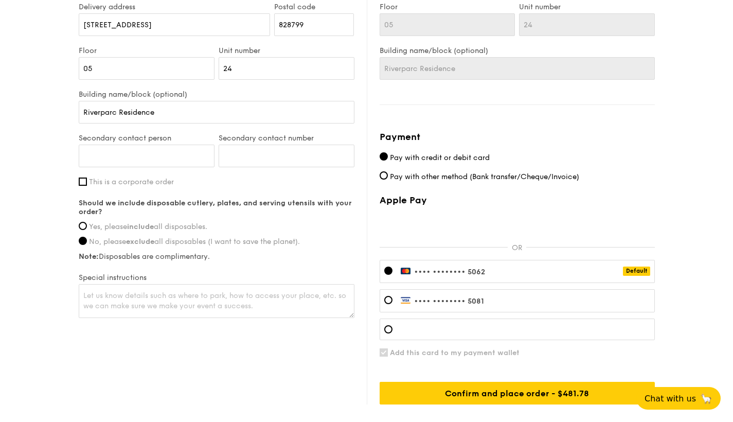
scroll to position [702, 0]
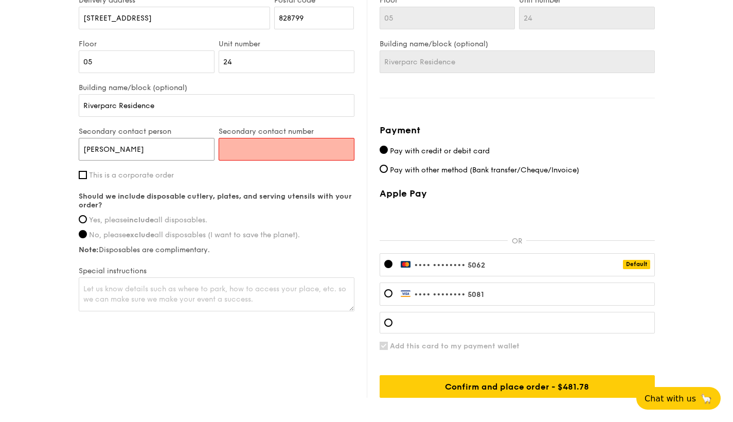
type input "Kevin Khoo"
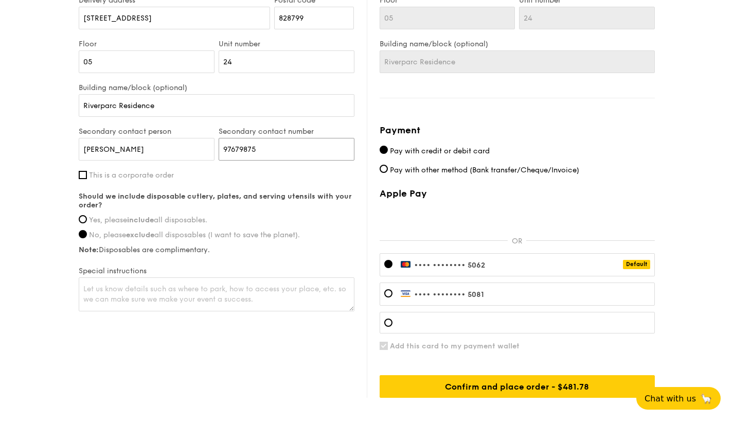
type input "97679875"
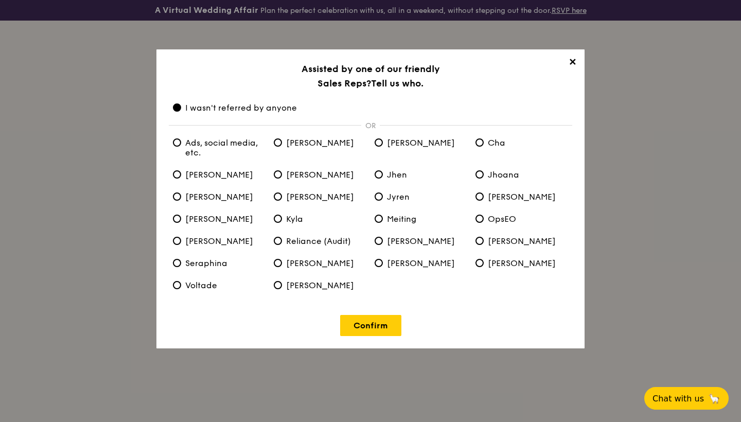
click at [573, 61] on span "✕" at bounding box center [572, 64] width 14 height 14
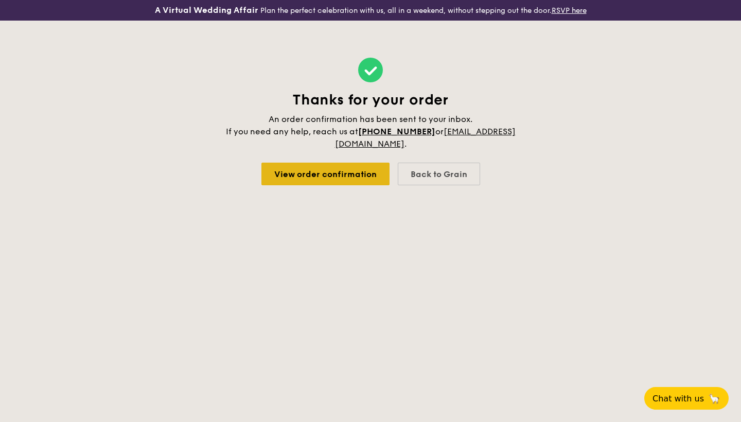
click at [324, 169] on link "View order confirmation" at bounding box center [325, 174] width 128 height 23
click at [463, 171] on div "Back to Grain" at bounding box center [439, 174] width 82 height 23
select select
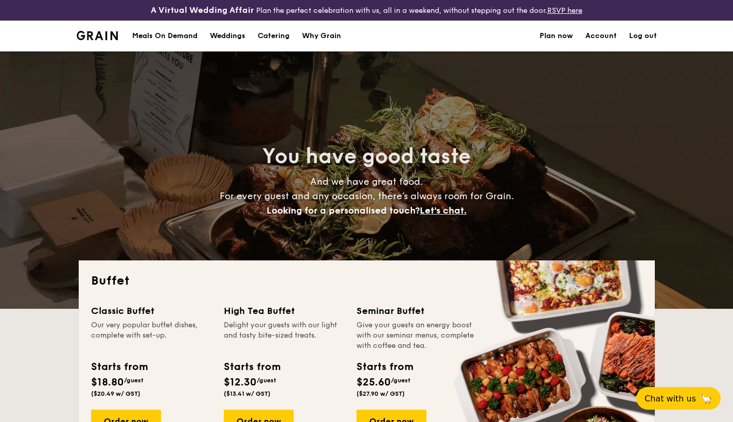
click at [644, 34] on link "Log out" at bounding box center [643, 36] width 28 height 31
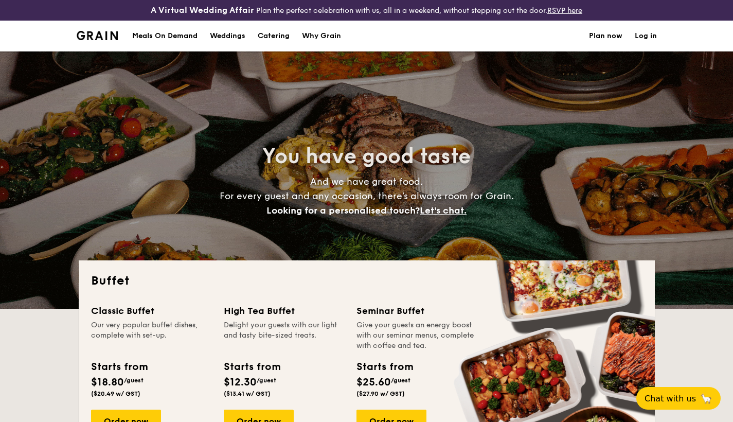
select select
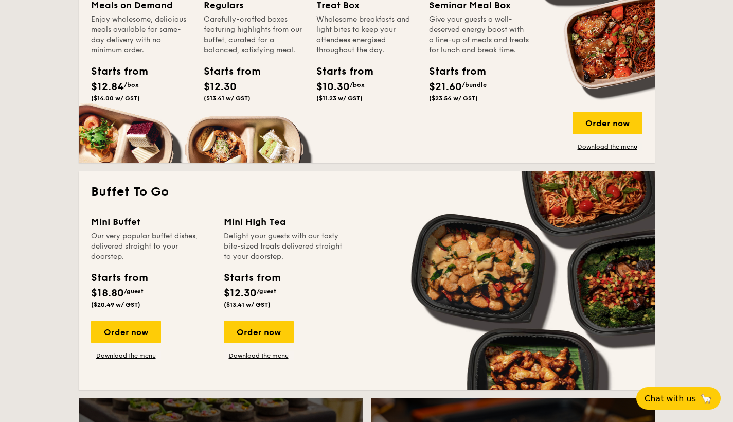
scroll to position [600, 0]
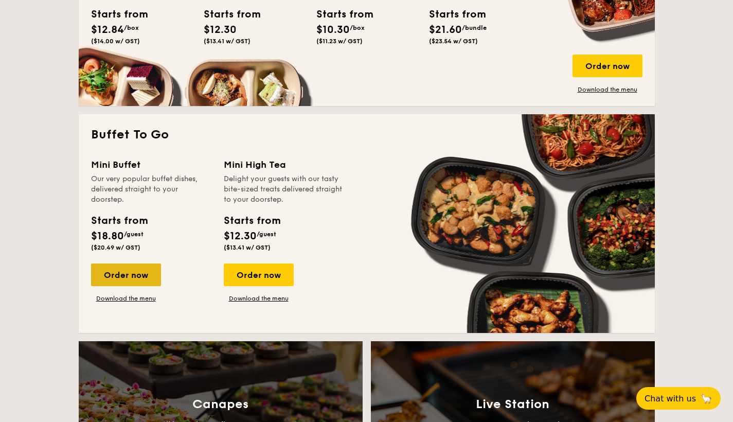
click at [134, 272] on div "Order now" at bounding box center [126, 274] width 70 height 23
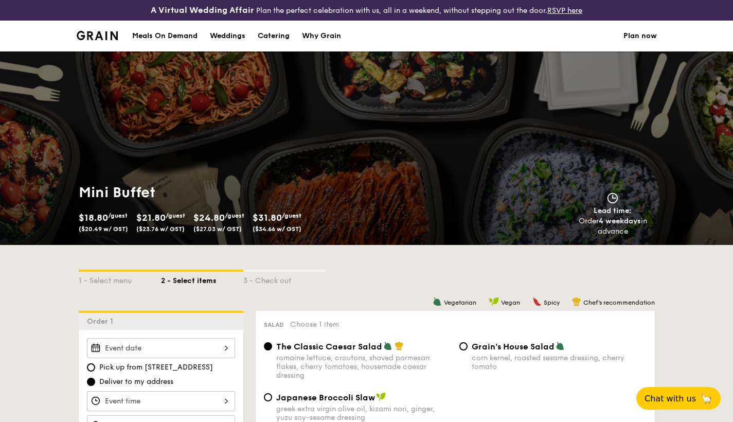
scroll to position [178, 0]
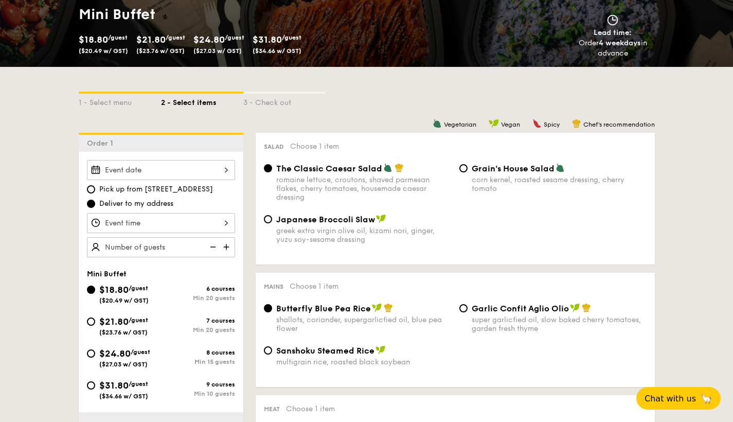
select select
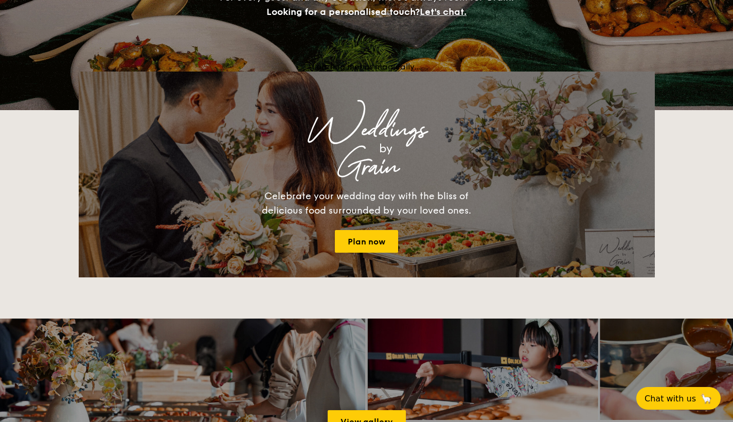
scroll to position [600, 0]
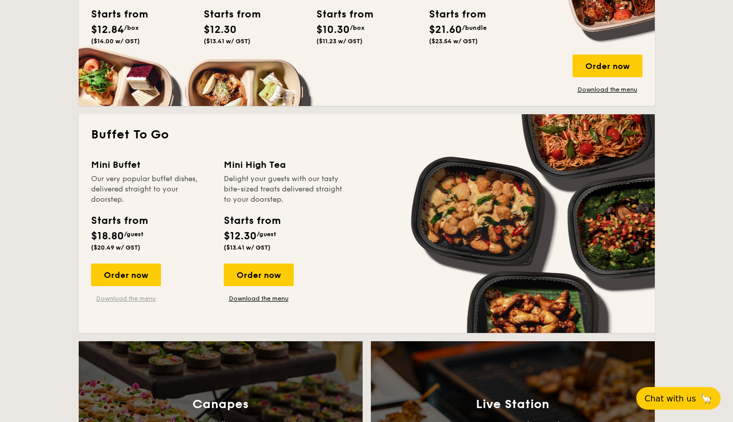
click at [121, 298] on link "Download the menu" at bounding box center [126, 298] width 70 height 8
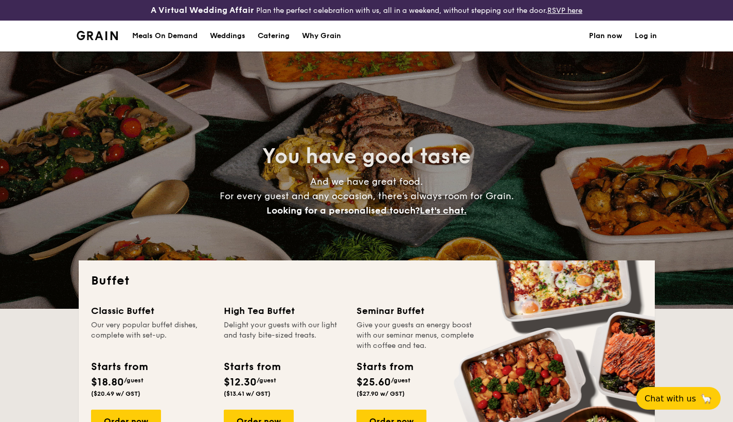
select select
